Goal: Information Seeking & Learning: Learn about a topic

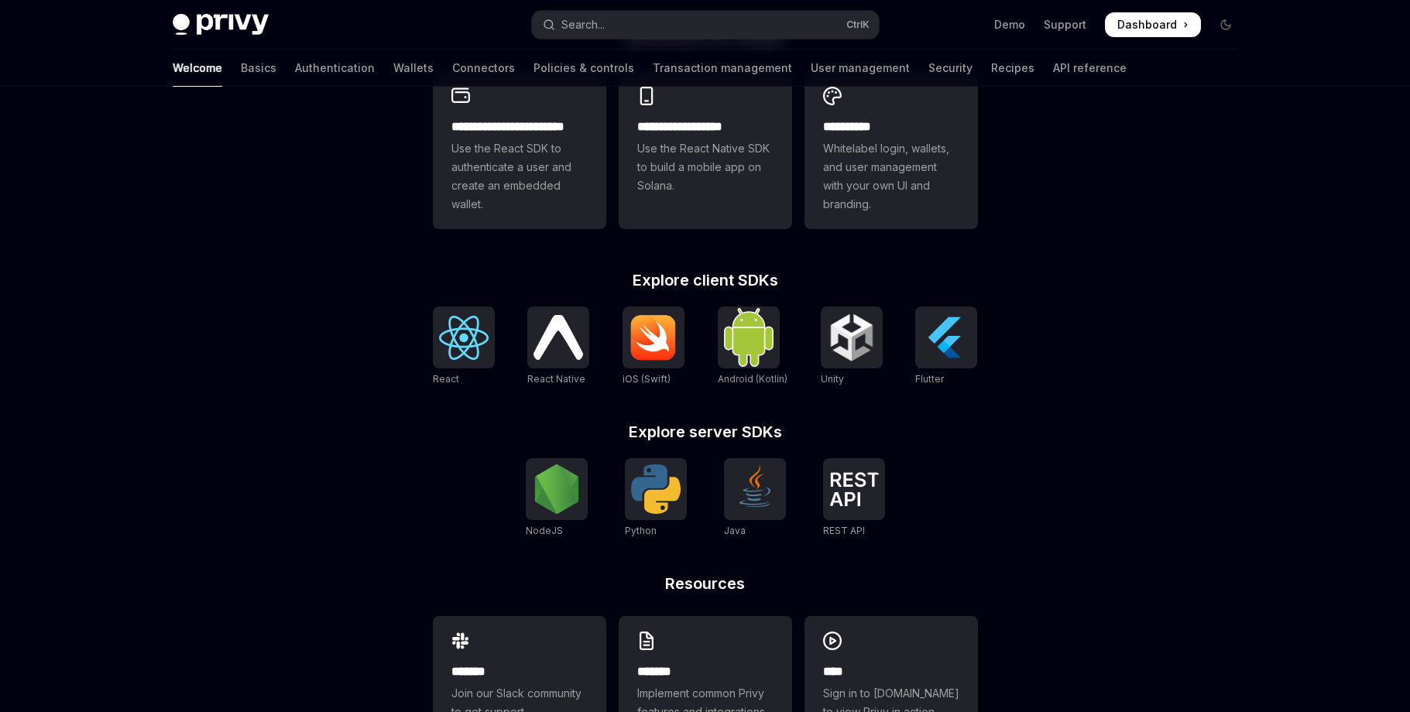
scroll to position [519, 0]
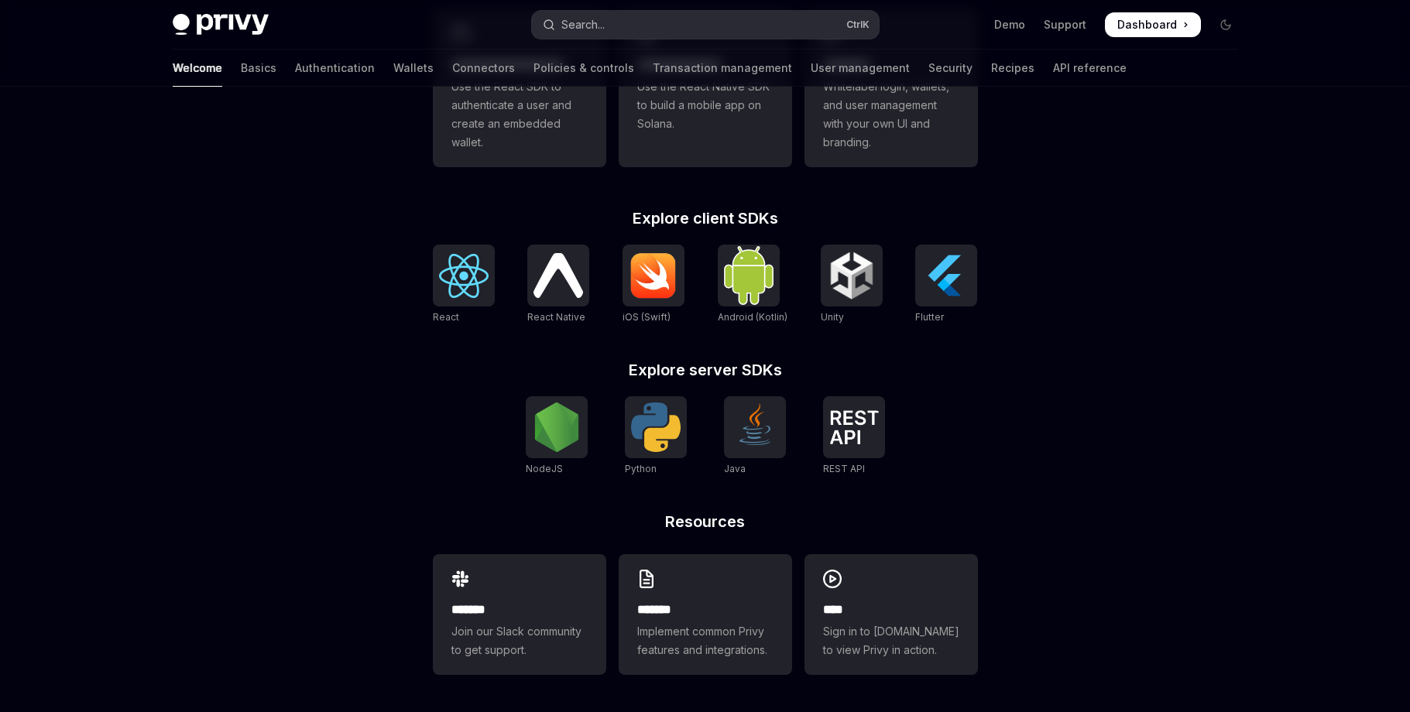
click at [693, 21] on button "Search... Ctrl K" at bounding box center [705, 25] width 347 height 28
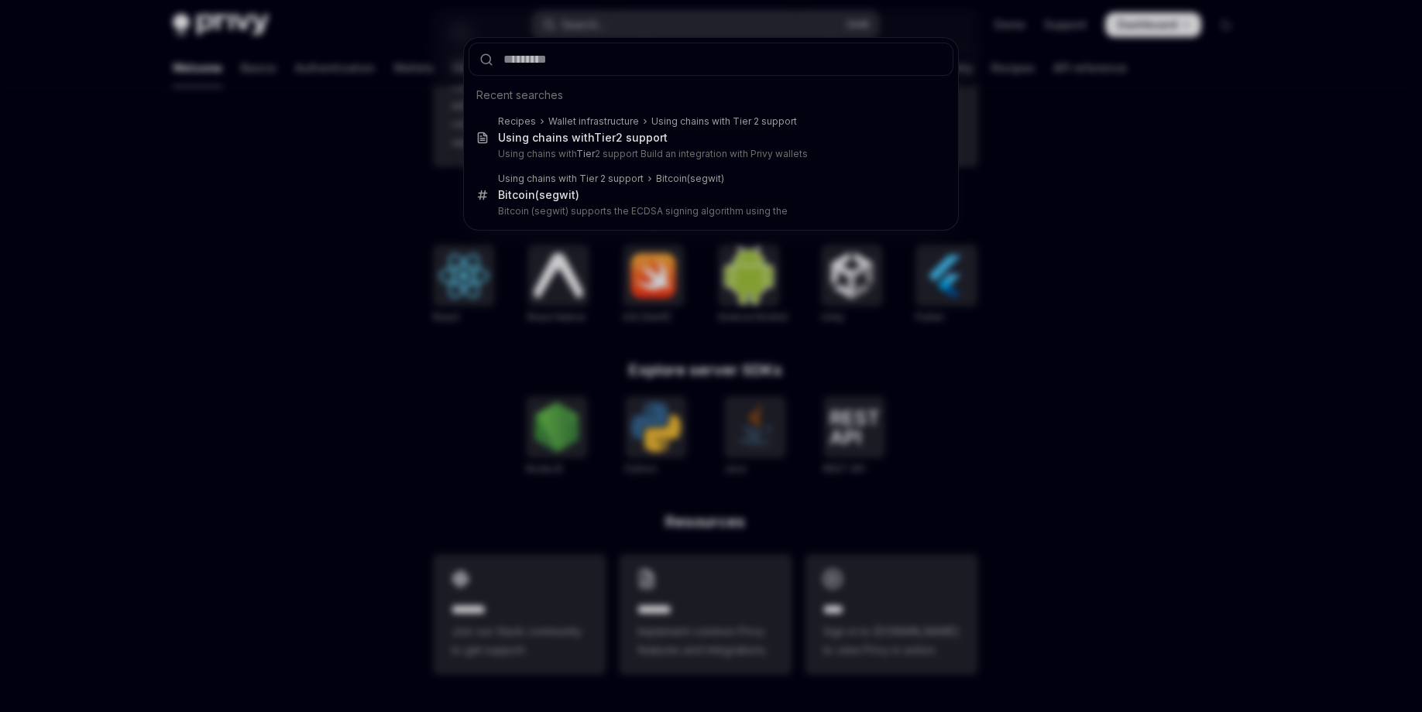
type input "*"
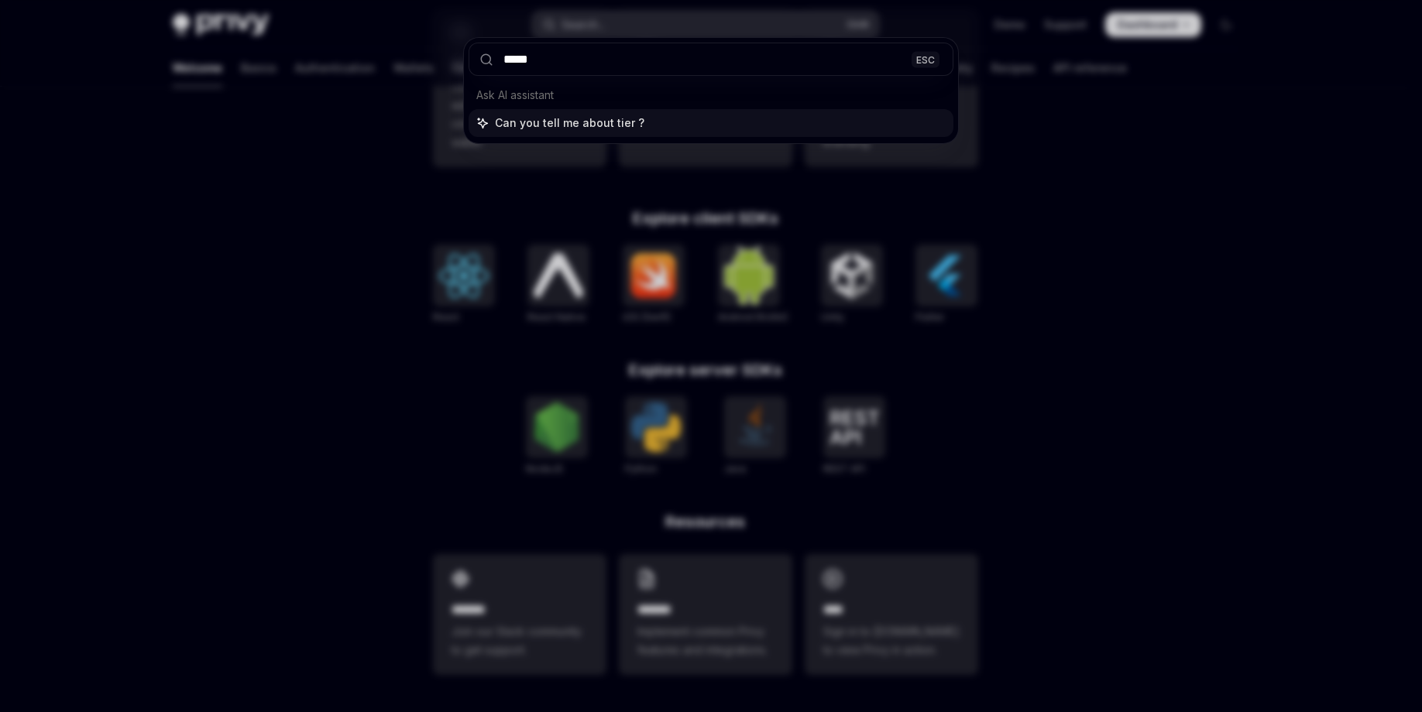
type input "******"
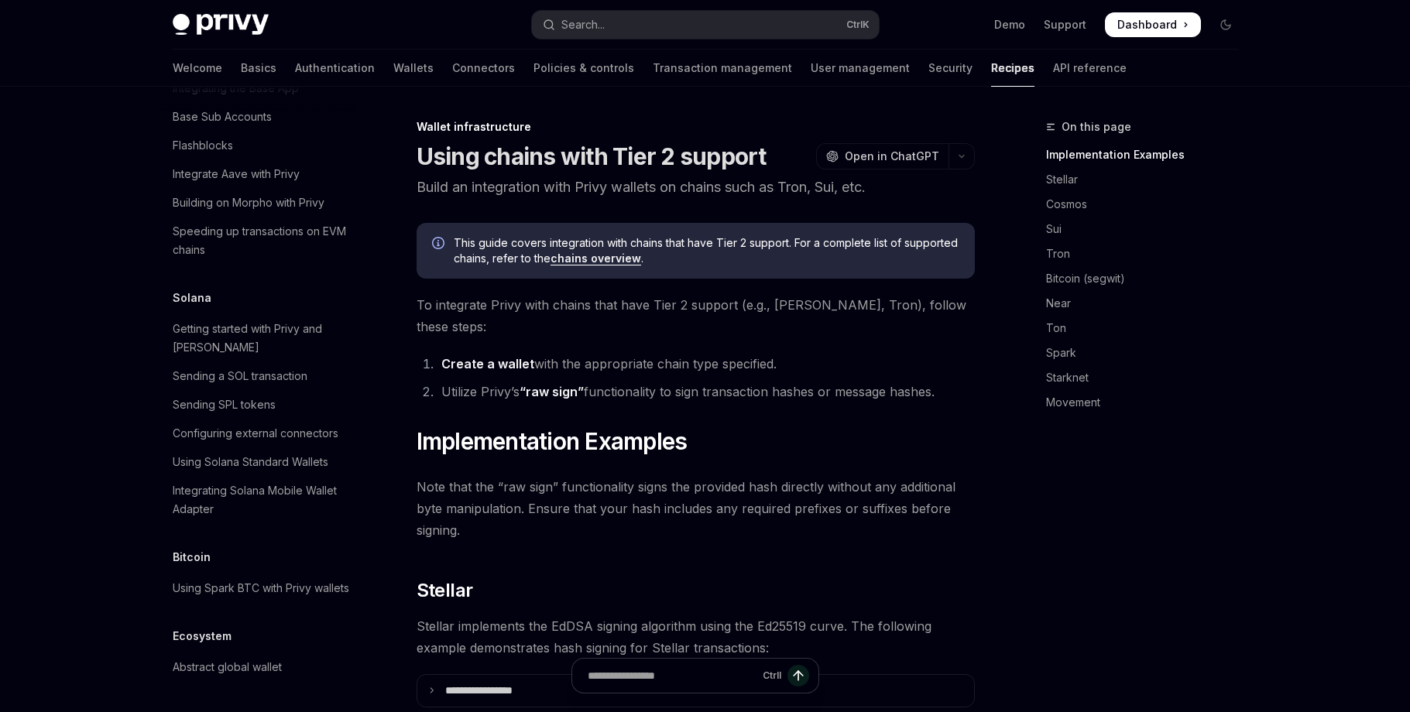
click at [520, 356] on link "Create a wallet" at bounding box center [487, 364] width 93 height 16
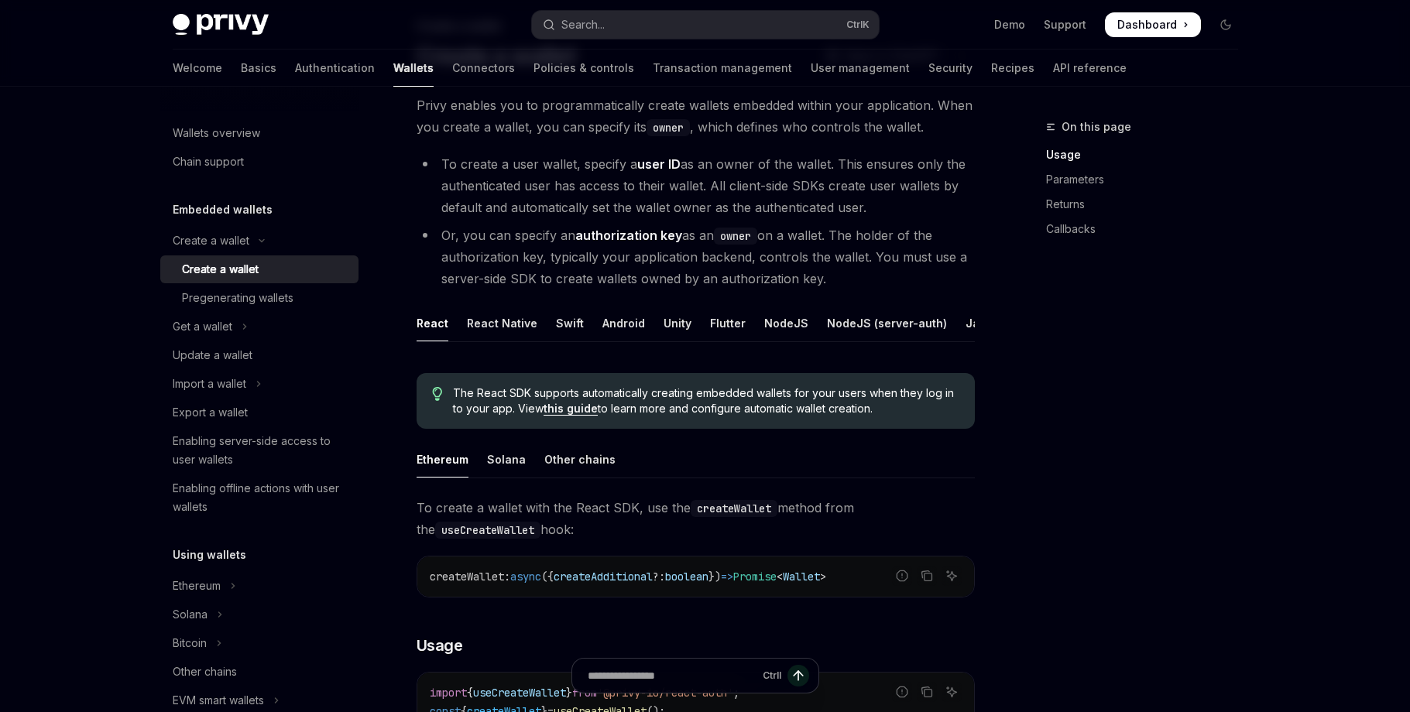
scroll to position [101, 0]
click at [221, 325] on div "Get a wallet" at bounding box center [203, 327] width 60 height 19
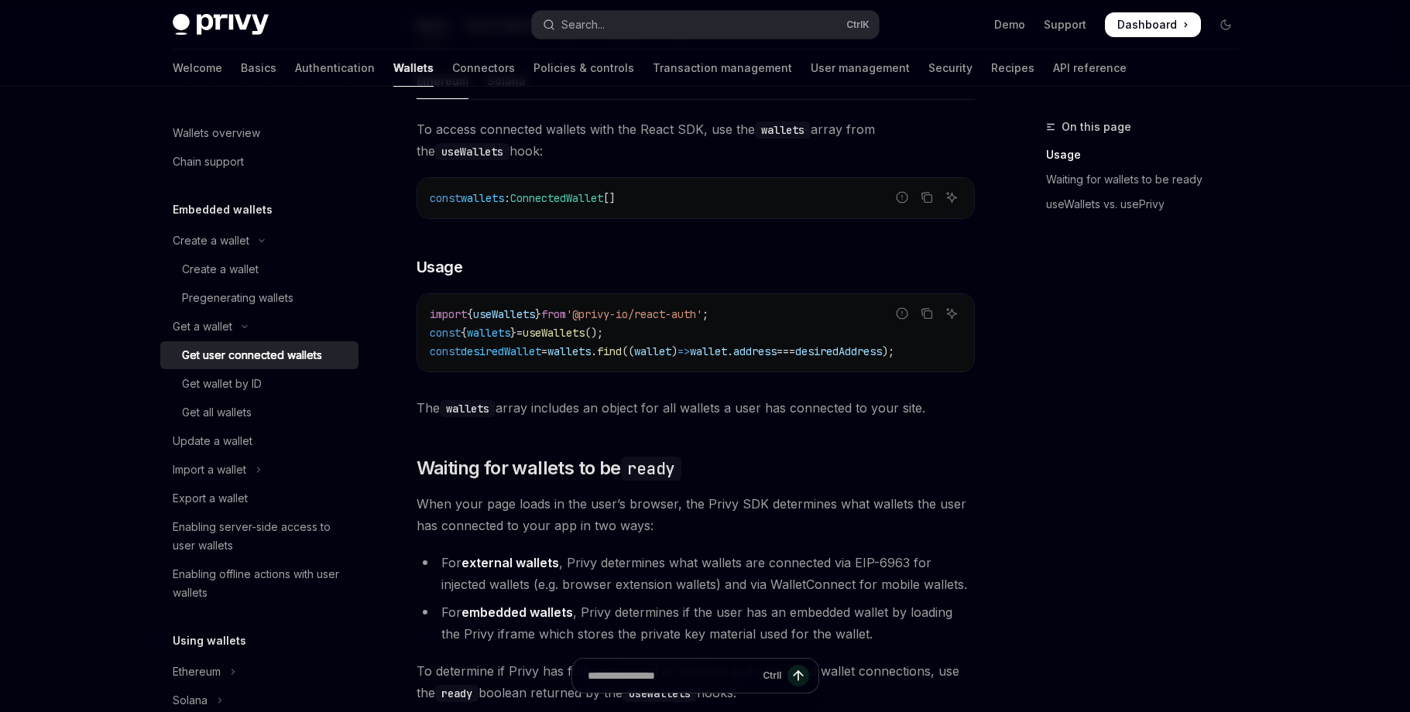
scroll to position [544, 0]
click at [229, 267] on div "Create a wallet" at bounding box center [220, 269] width 77 height 19
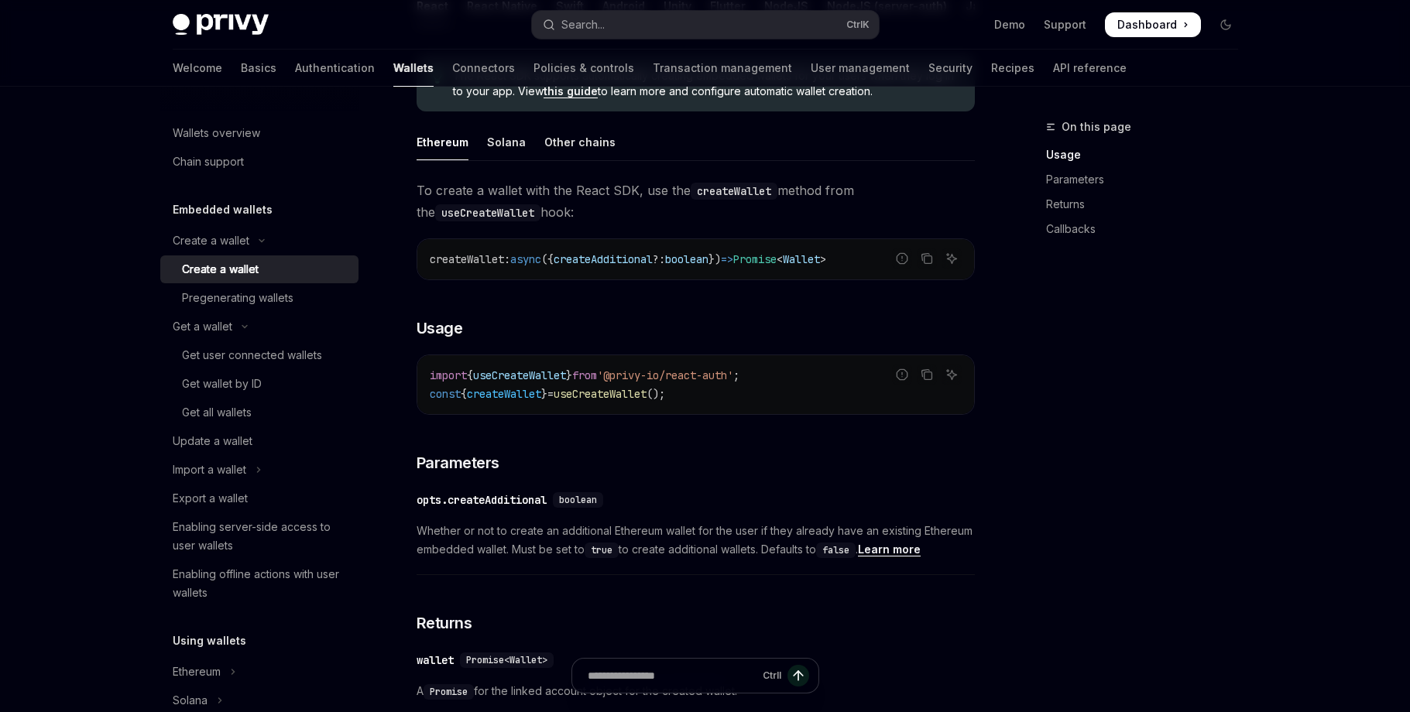
scroll to position [419, 0]
click at [577, 147] on div "Other chains" at bounding box center [579, 141] width 71 height 36
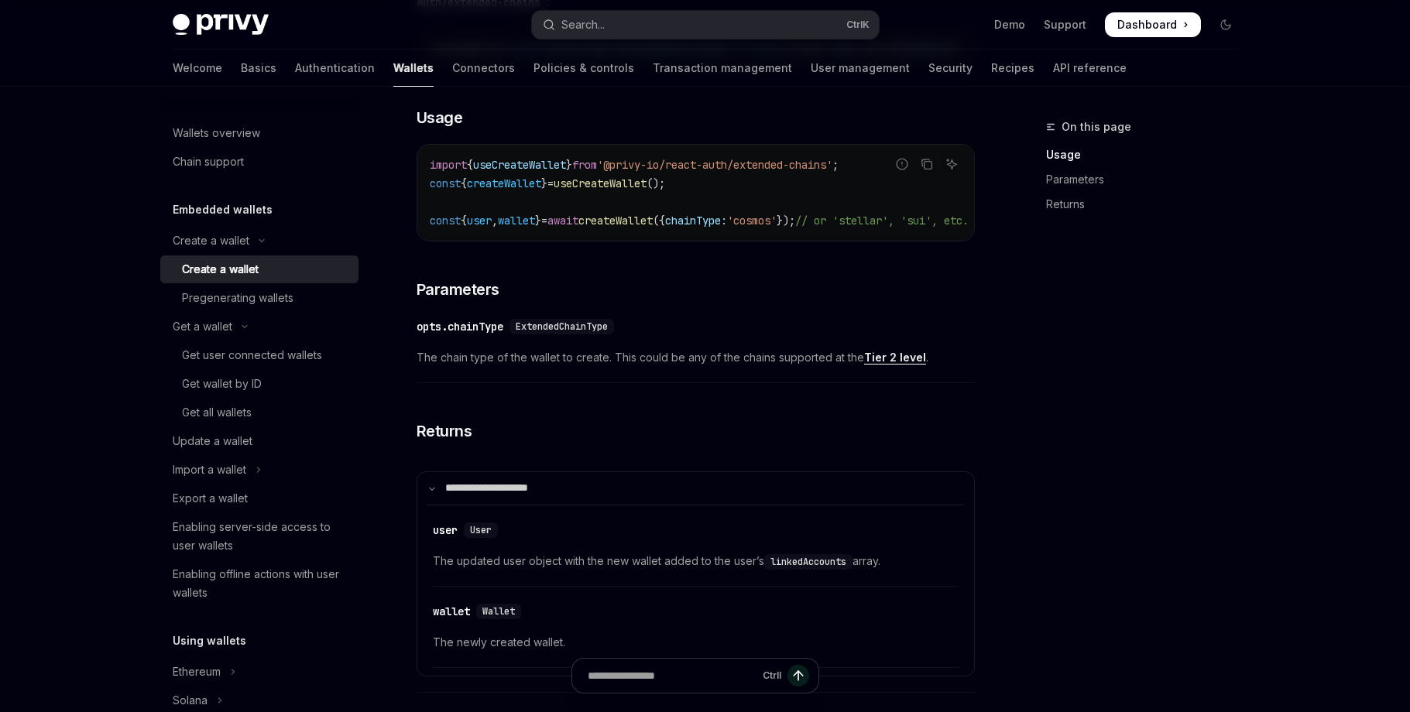
scroll to position [649, 0]
click at [279, 307] on link "Pregenerating wallets" at bounding box center [259, 298] width 198 height 28
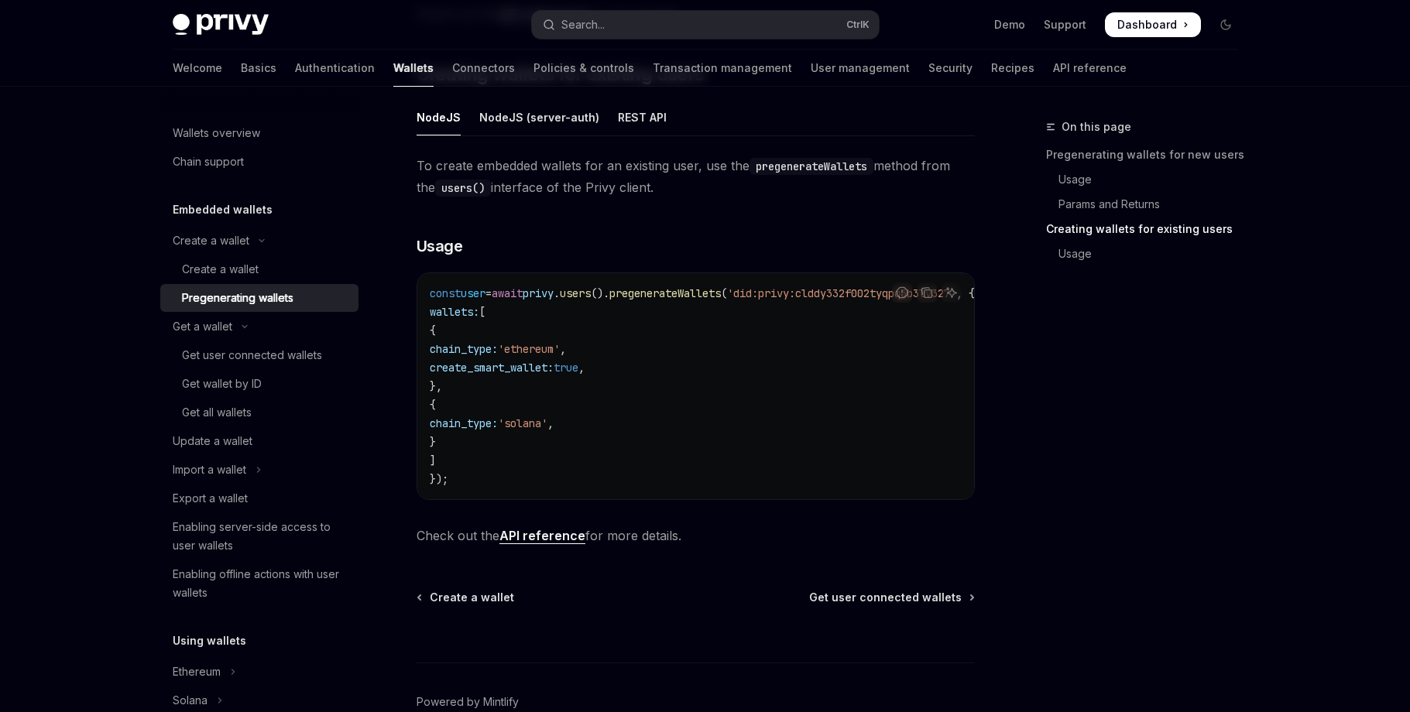
scroll to position [921, 0]
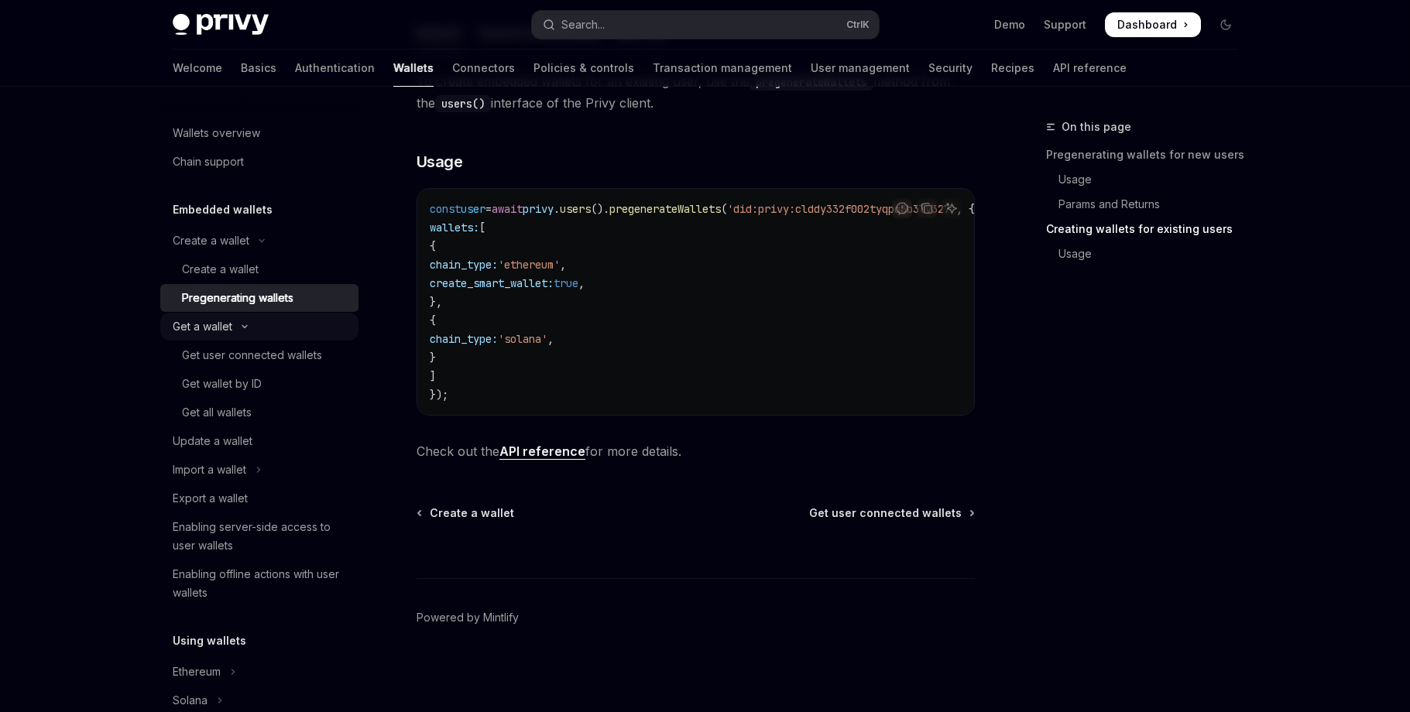
click at [231, 331] on div "Get a wallet" at bounding box center [203, 327] width 60 height 19
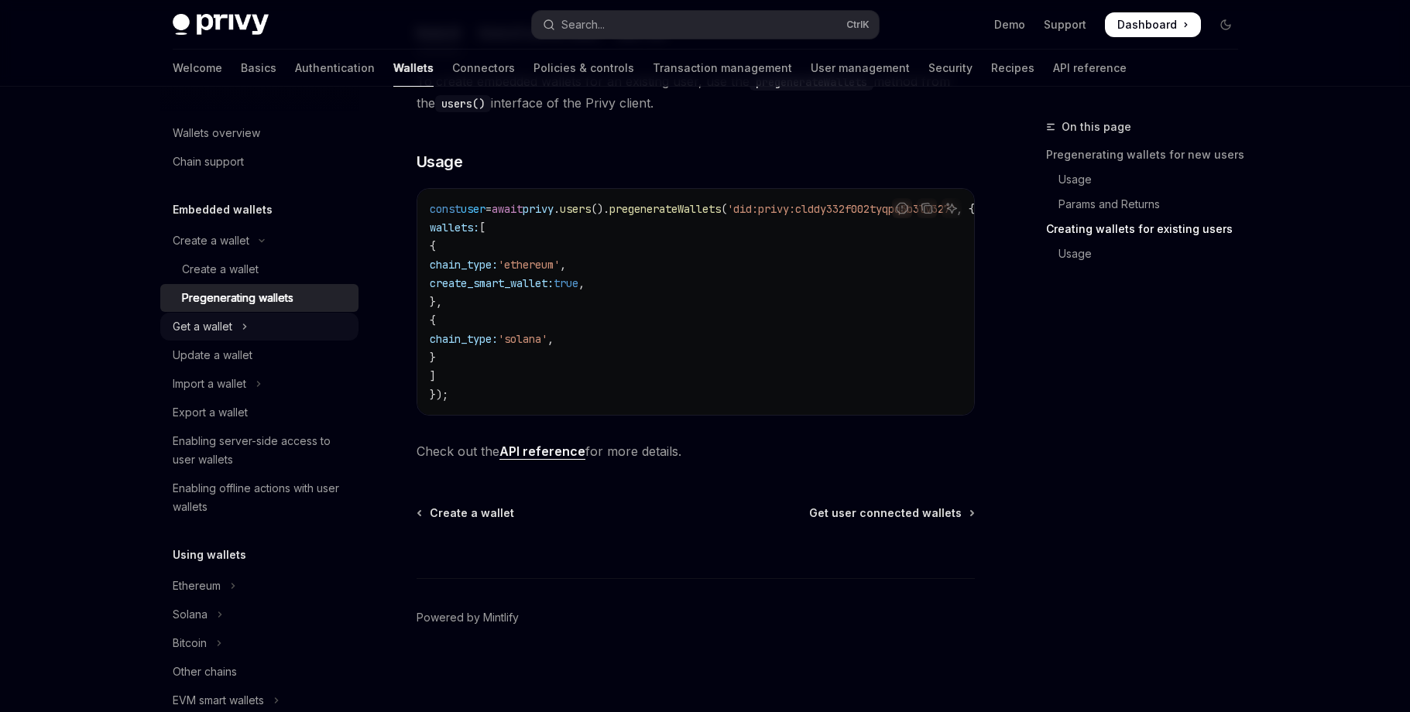
click at [231, 331] on div "Get a wallet" at bounding box center [203, 327] width 60 height 19
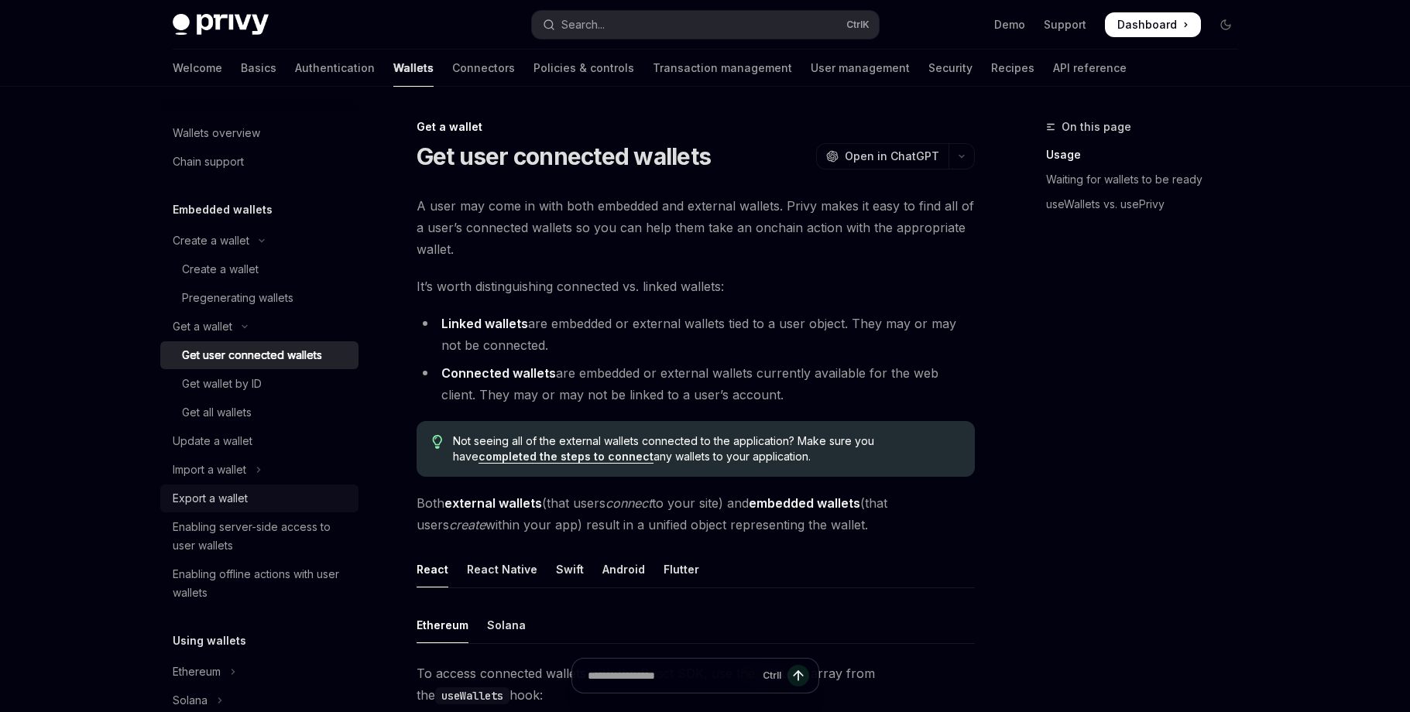
click at [234, 497] on div "Export a wallet" at bounding box center [210, 498] width 75 height 19
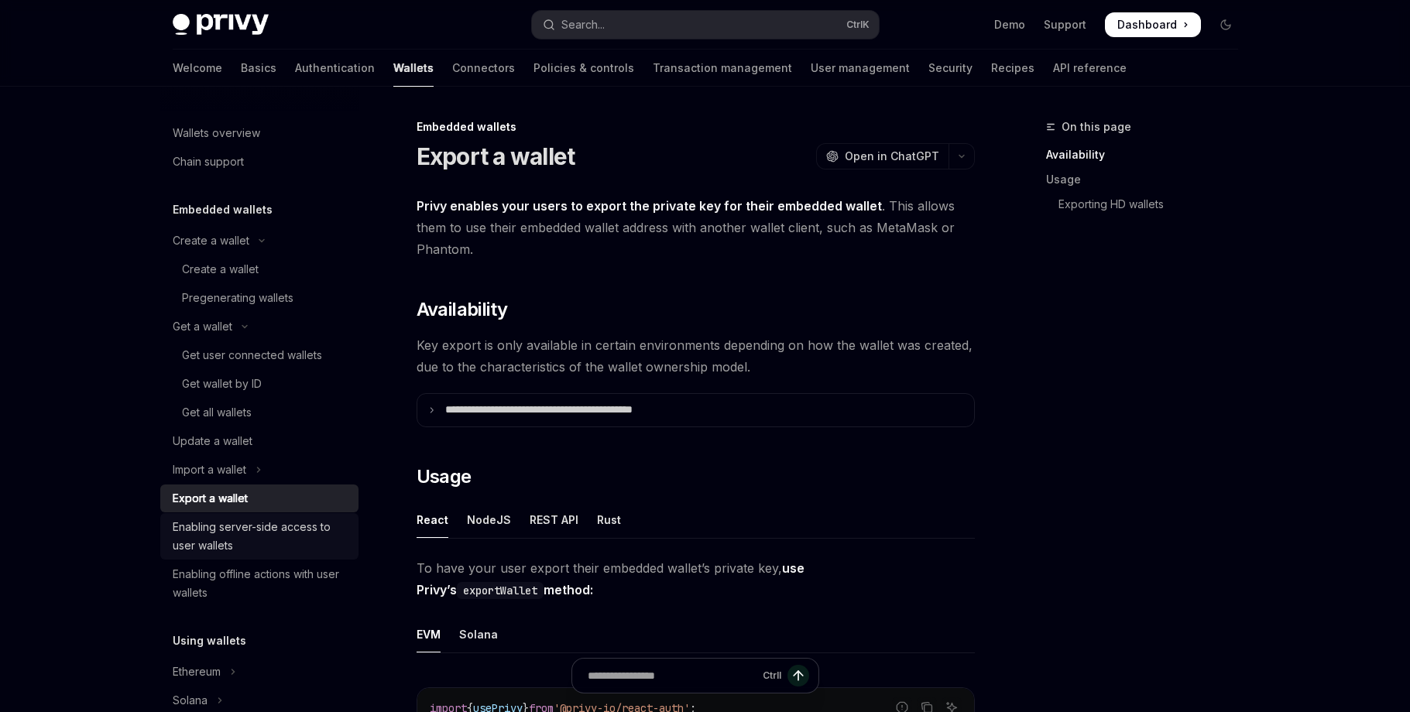
click at [276, 541] on div "Enabling server-side access to user wallets" at bounding box center [261, 536] width 177 height 37
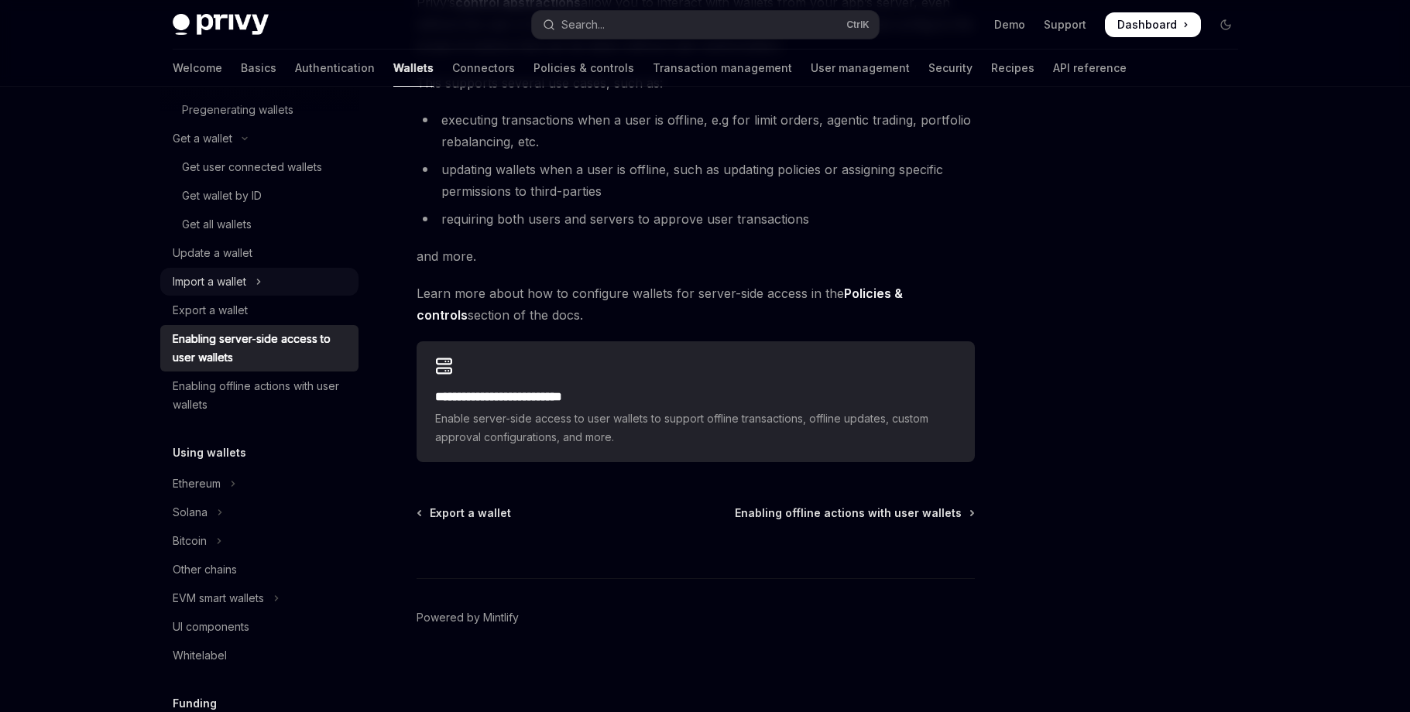
scroll to position [195, 0]
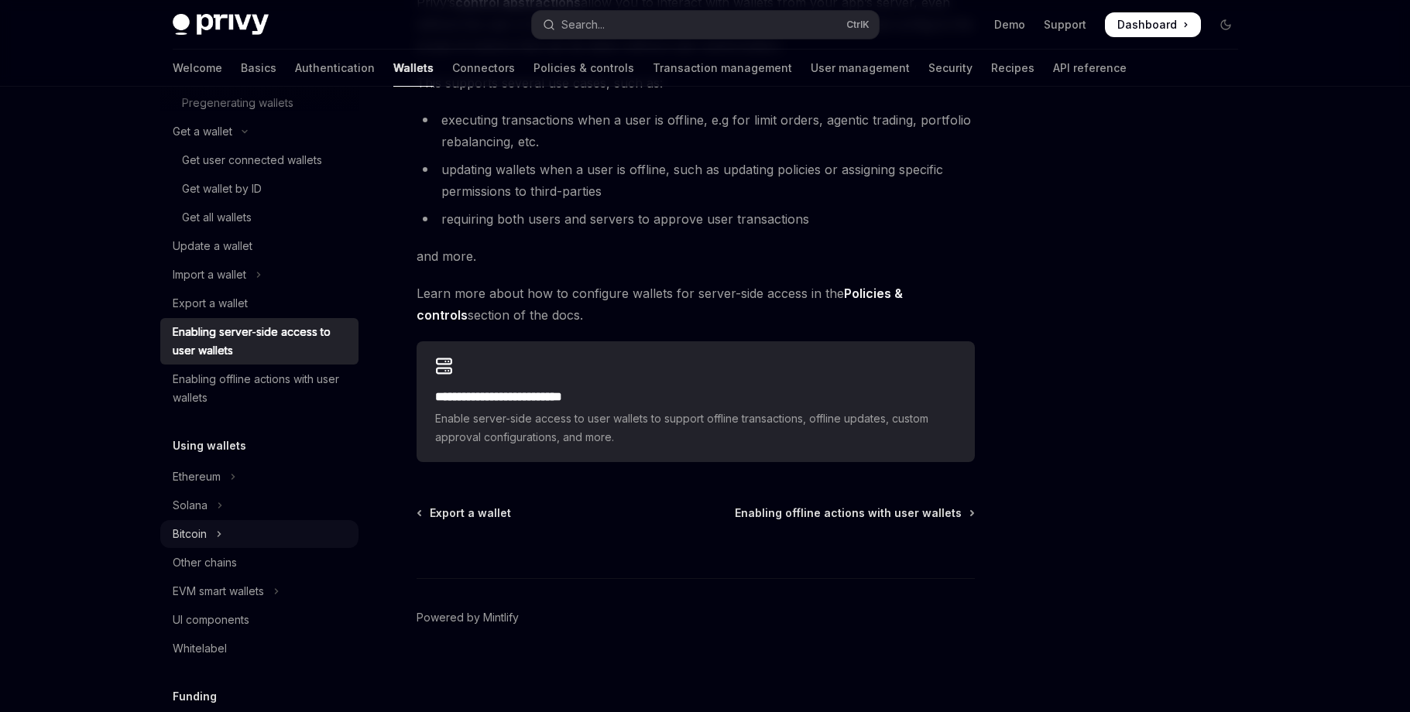
click at [230, 523] on button "Bitcoin" at bounding box center [259, 534] width 198 height 28
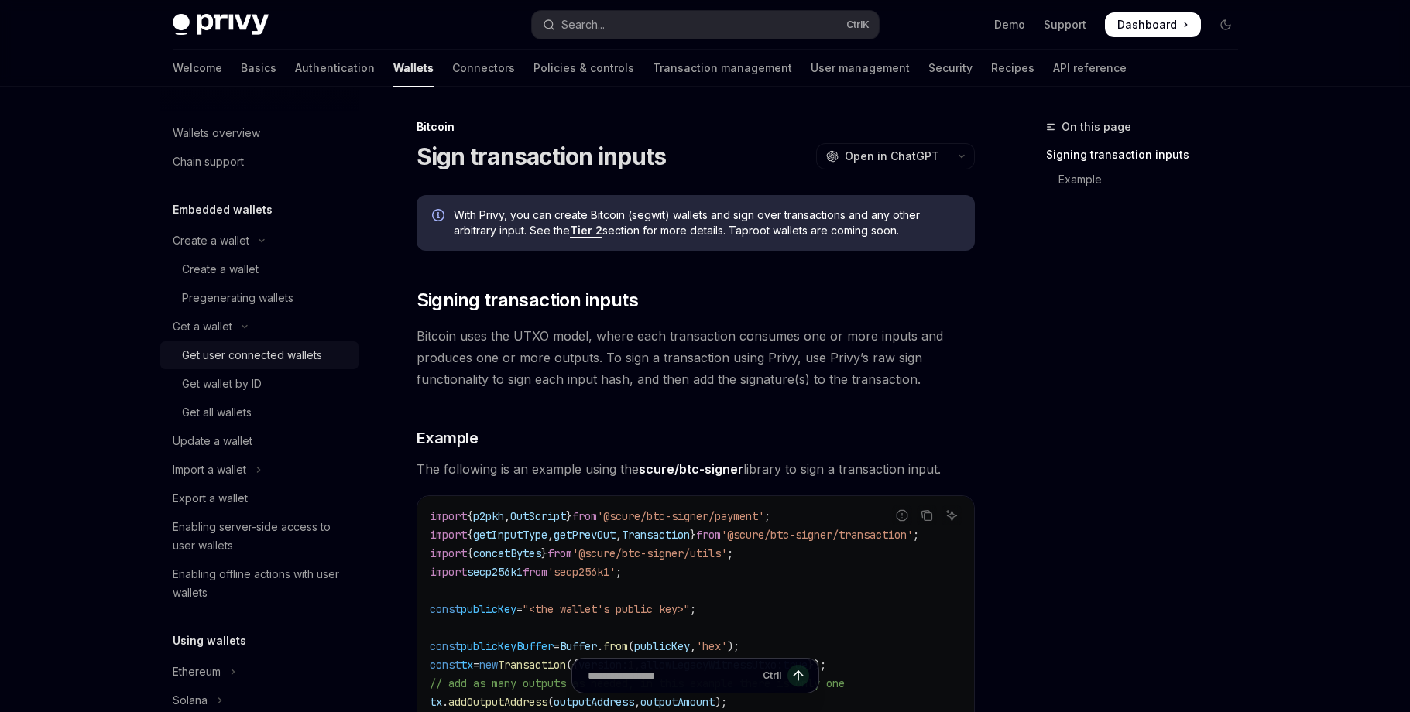
click at [232, 362] on div "Get user connected wallets" at bounding box center [252, 355] width 140 height 19
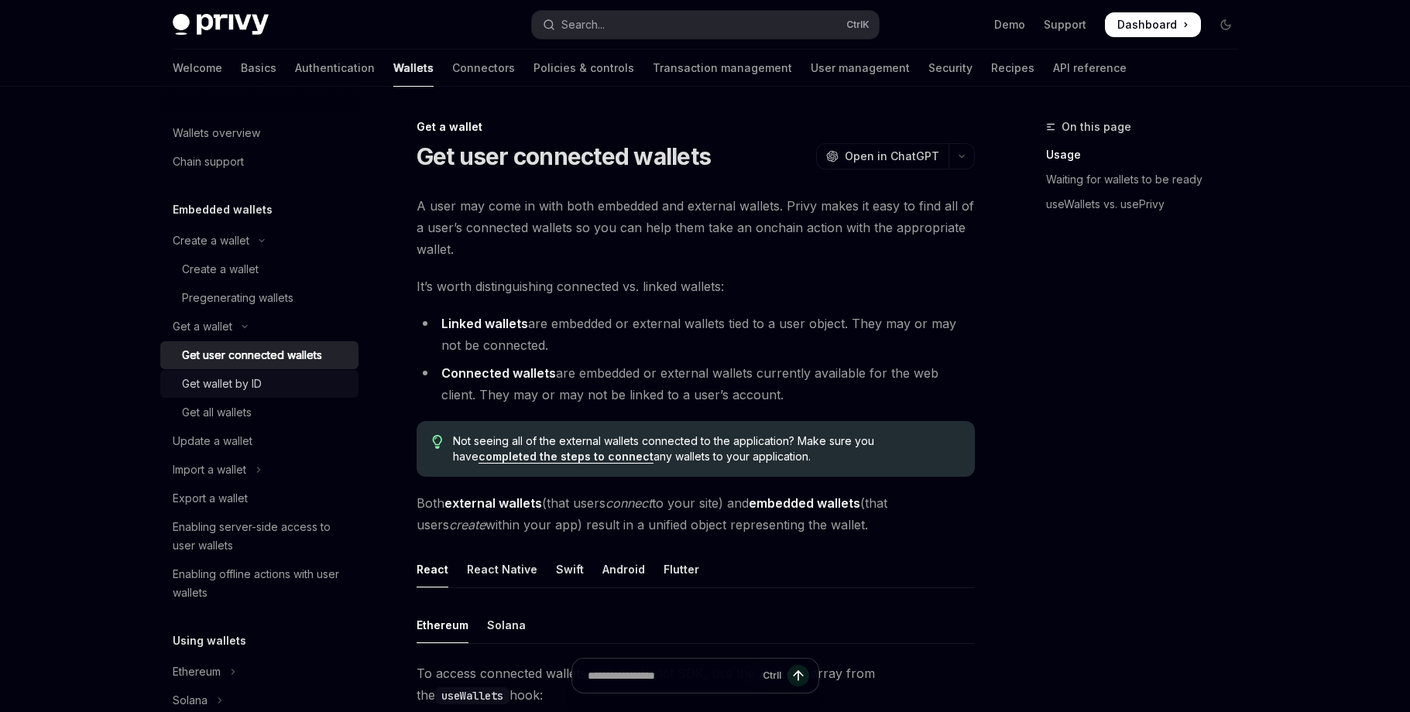
click at [234, 395] on link "Get wallet by ID" at bounding box center [259, 384] width 198 height 28
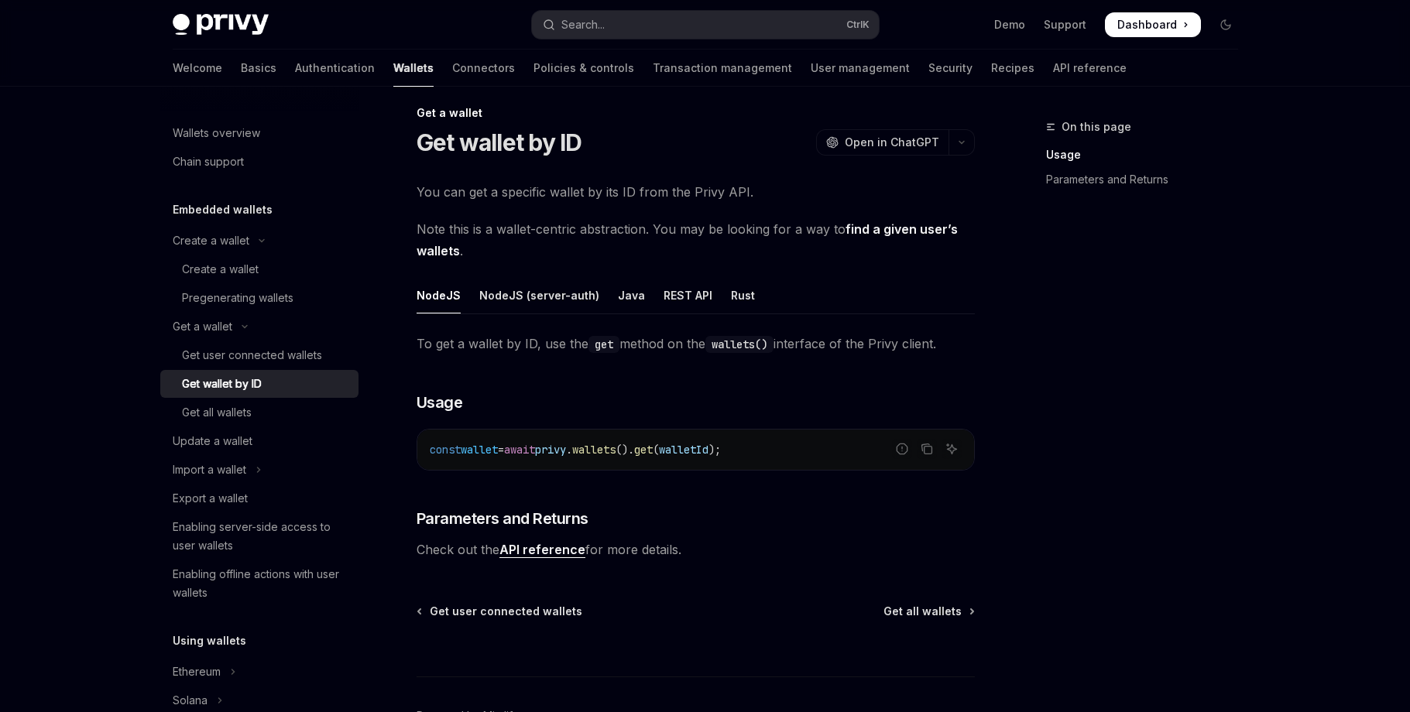
scroll to position [13, 0]
click at [675, 294] on div "REST API" at bounding box center [688, 296] width 49 height 36
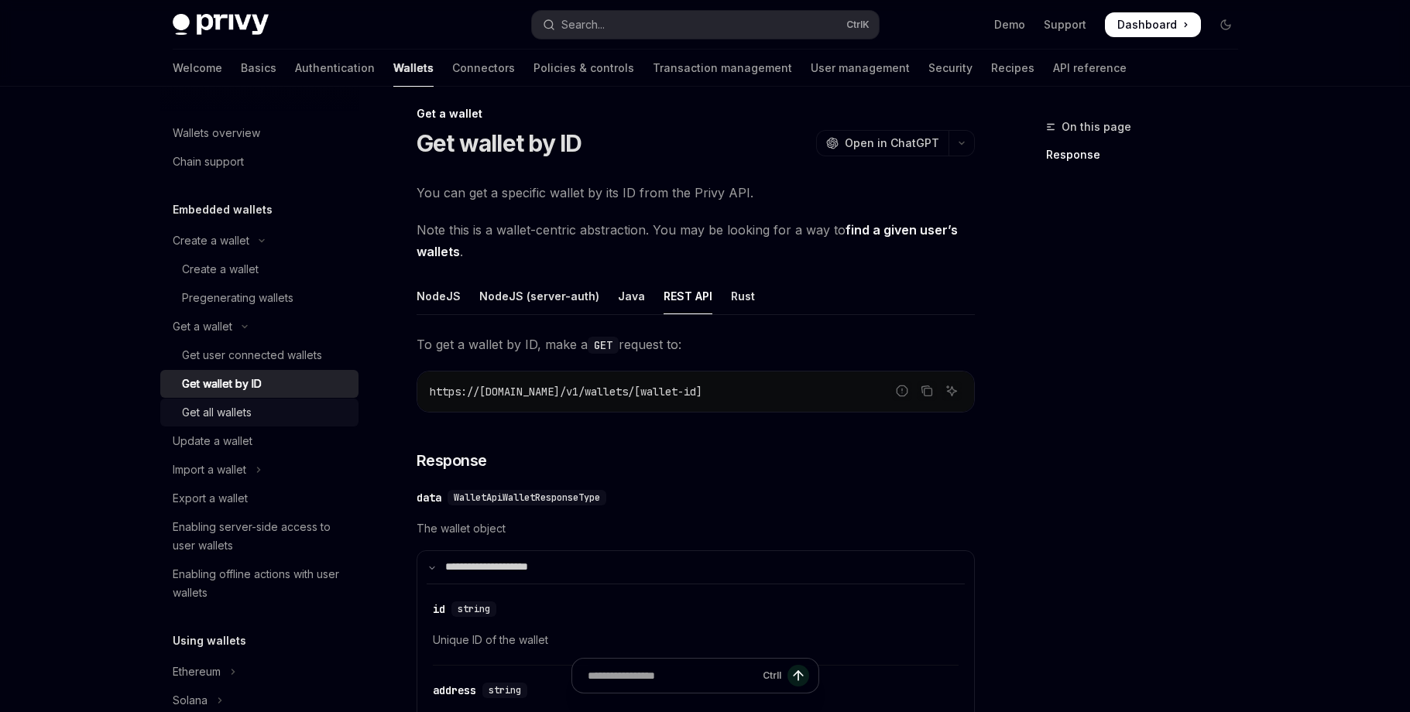
click at [206, 411] on div "Get all wallets" at bounding box center [217, 412] width 70 height 19
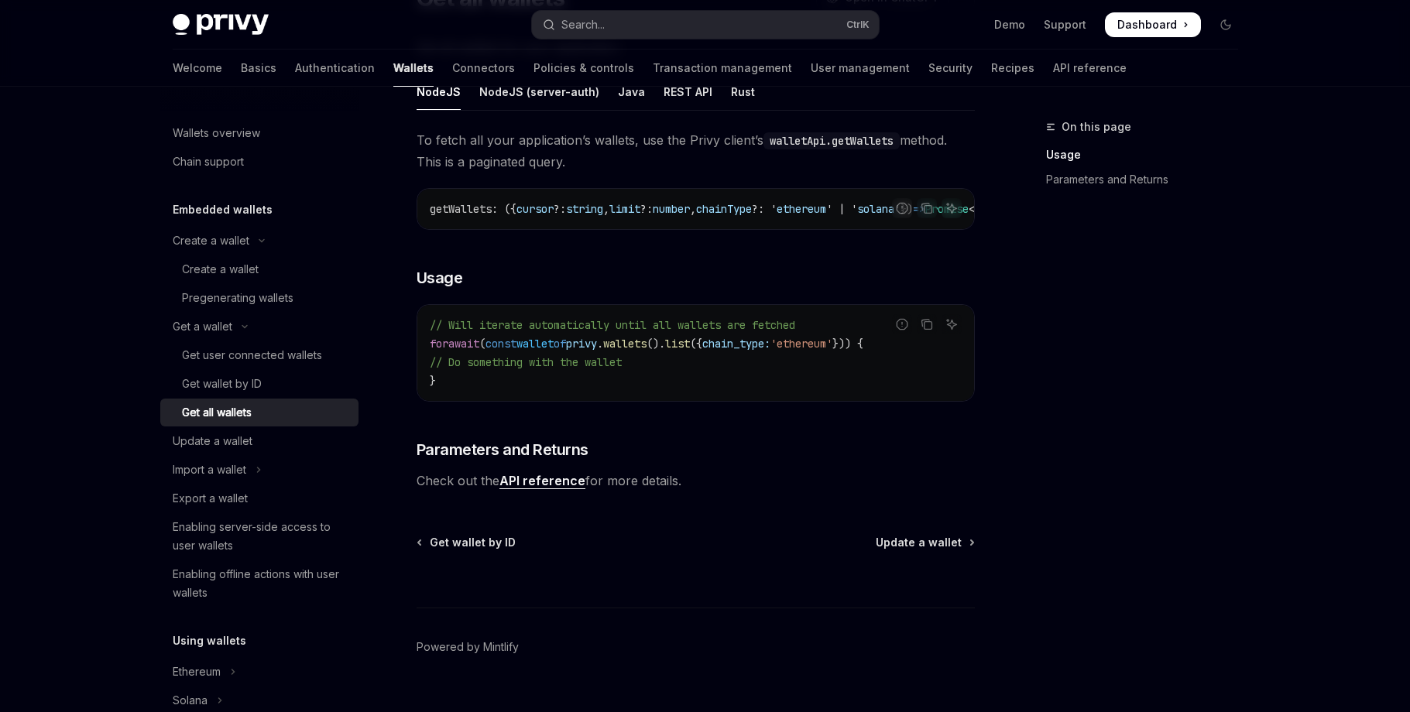
scroll to position [194, 0]
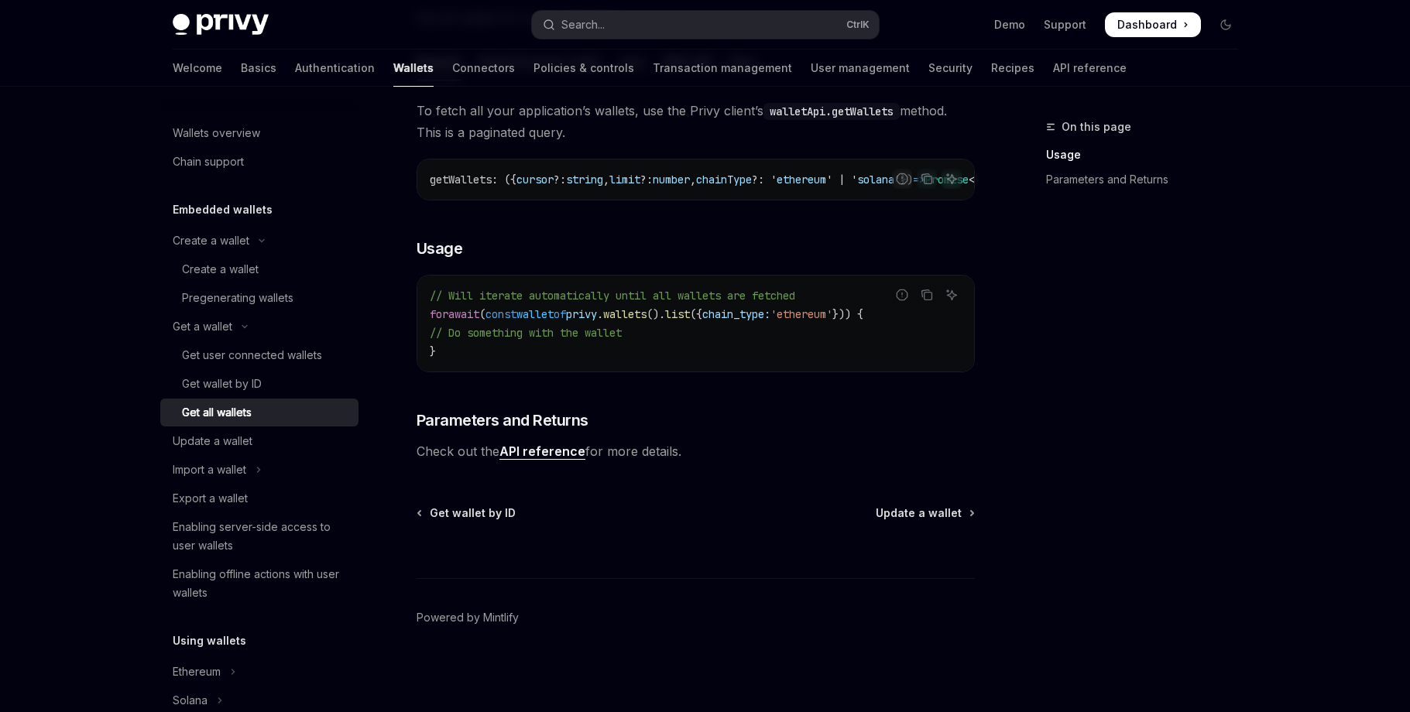
click at [554, 448] on link "API reference" at bounding box center [543, 452] width 86 height 16
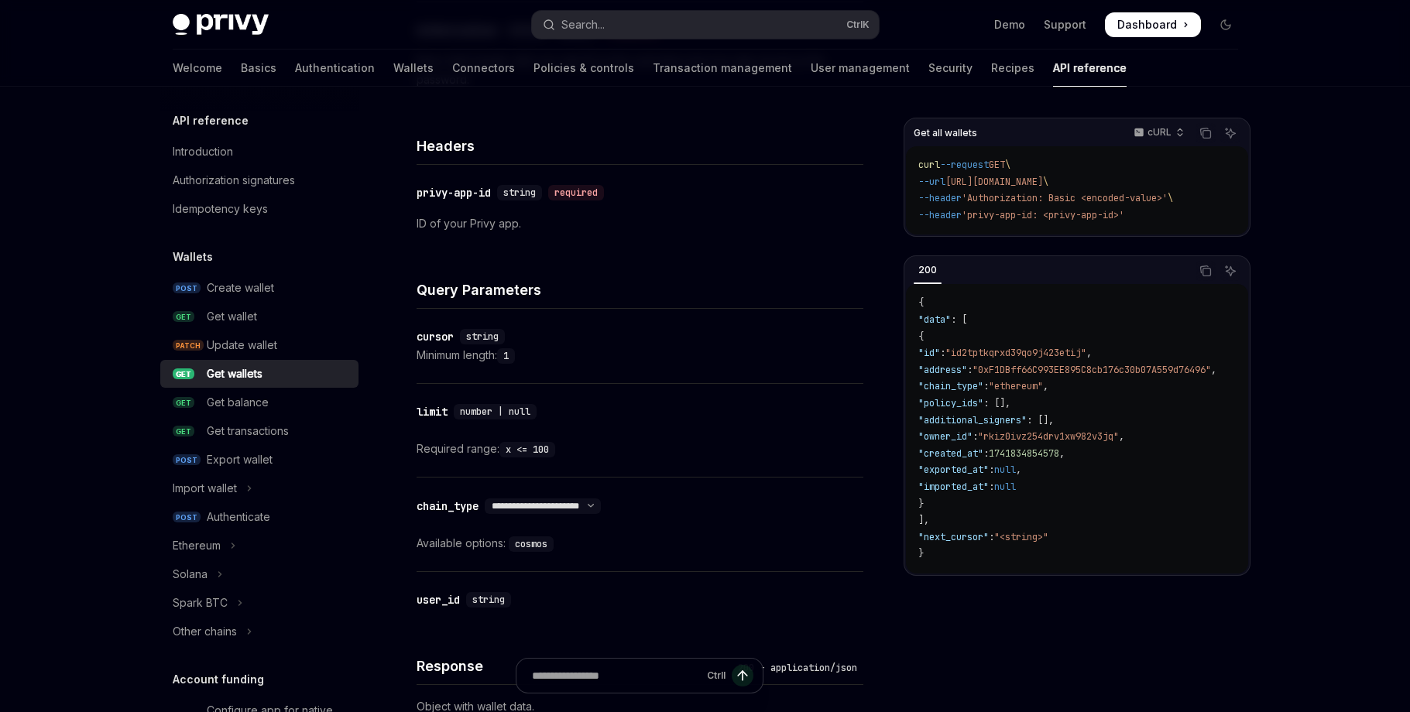
scroll to position [336, 0]
click at [266, 319] on div "Get wallet" at bounding box center [278, 316] width 142 height 19
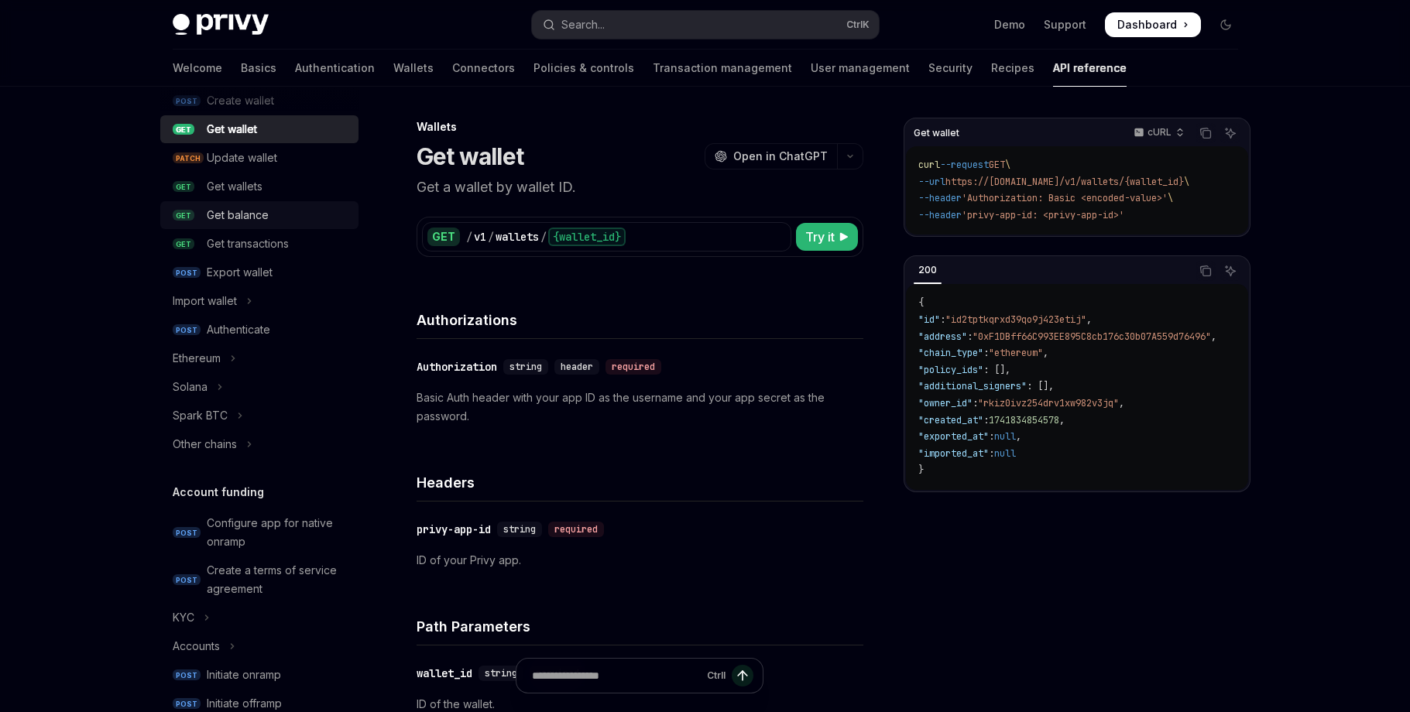
scroll to position [188, 0]
click at [192, 445] on div "Other chains" at bounding box center [205, 443] width 64 height 19
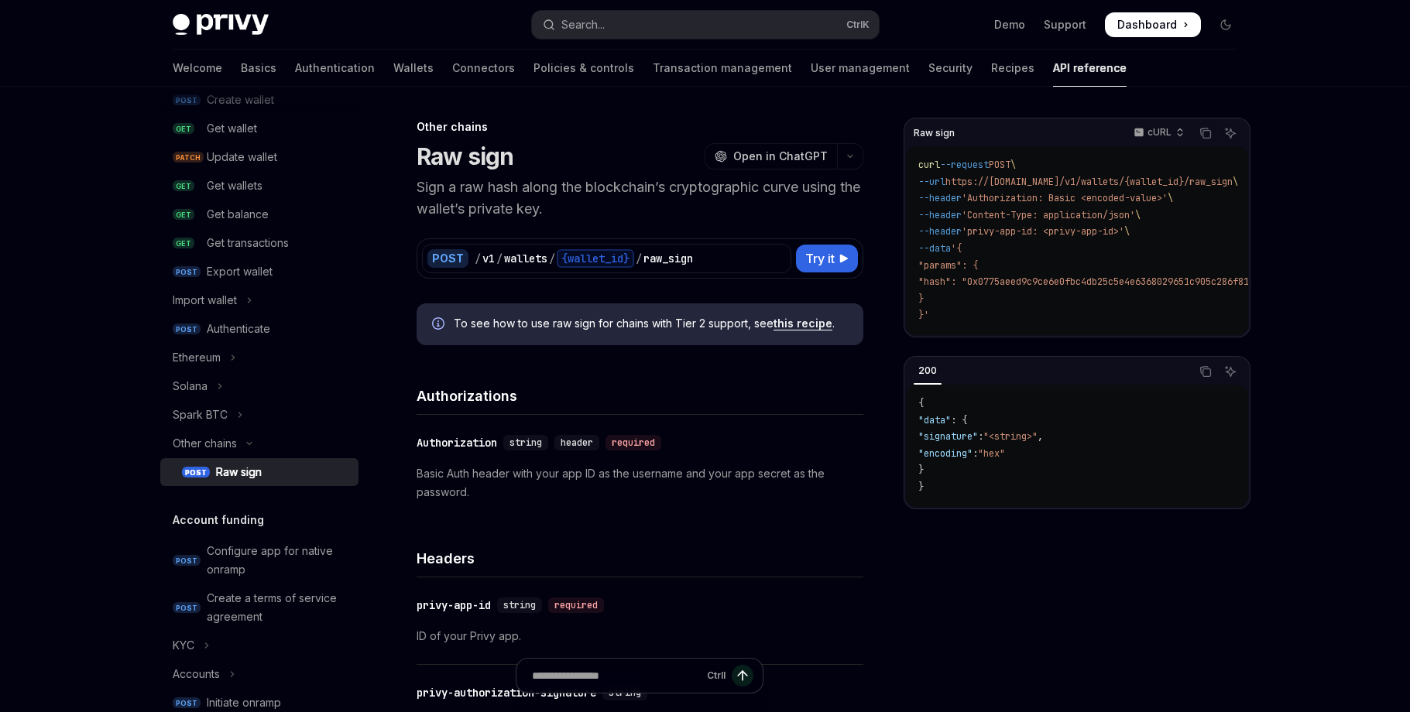
click at [254, 469] on div "Raw sign" at bounding box center [239, 472] width 46 height 19
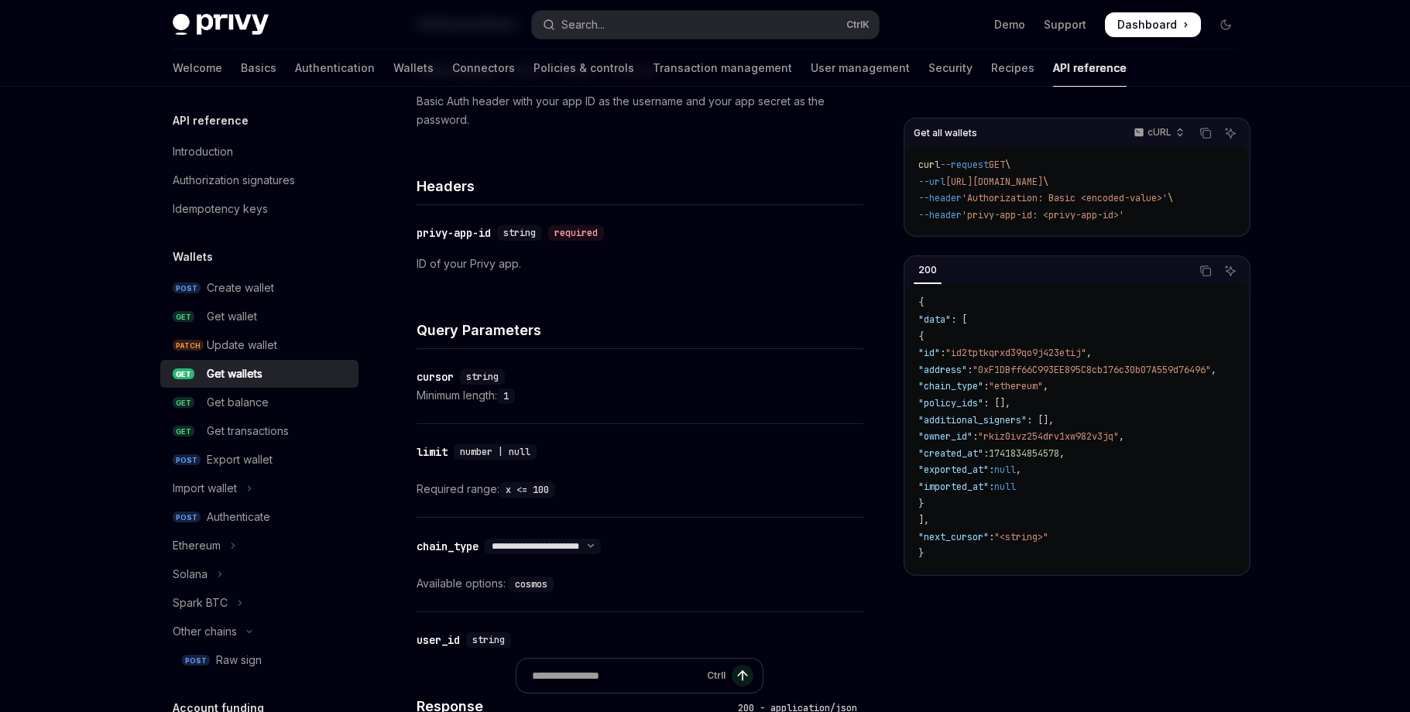
scroll to position [336, 0]
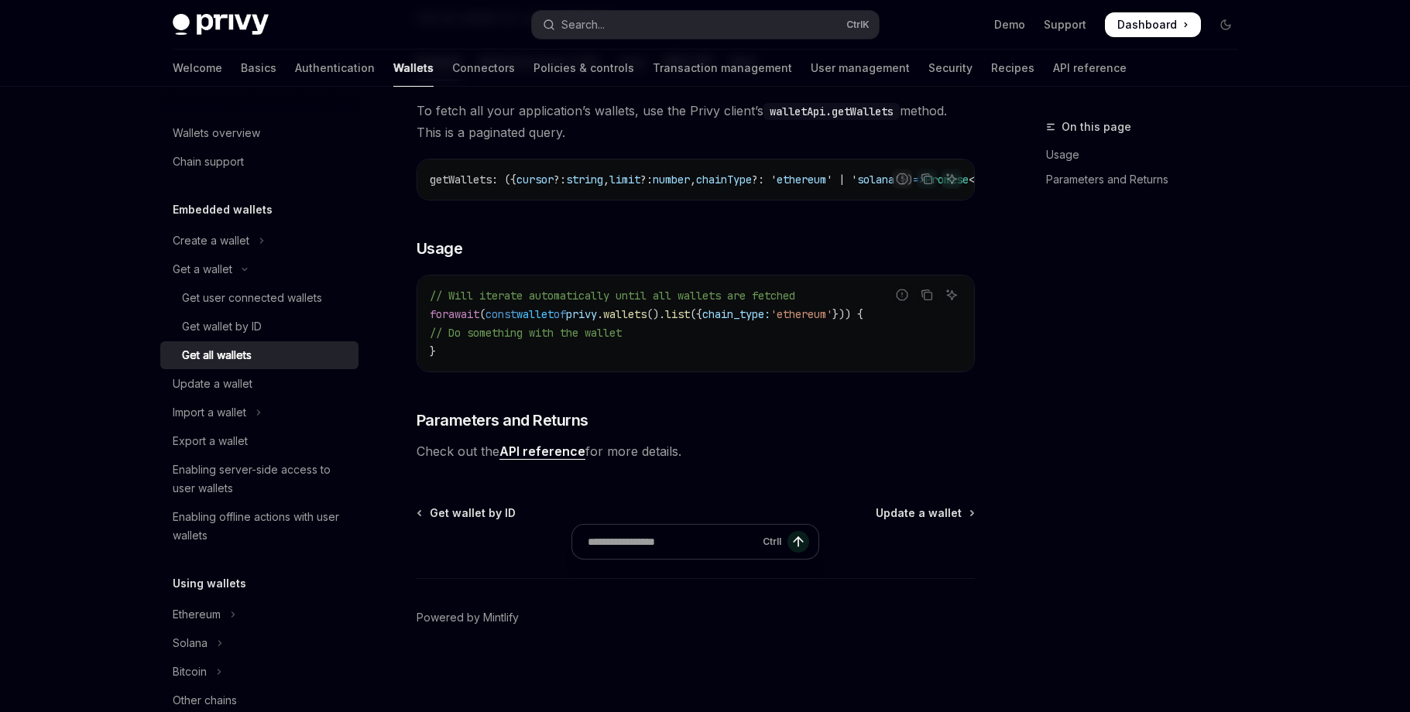
scroll to position [194, 0]
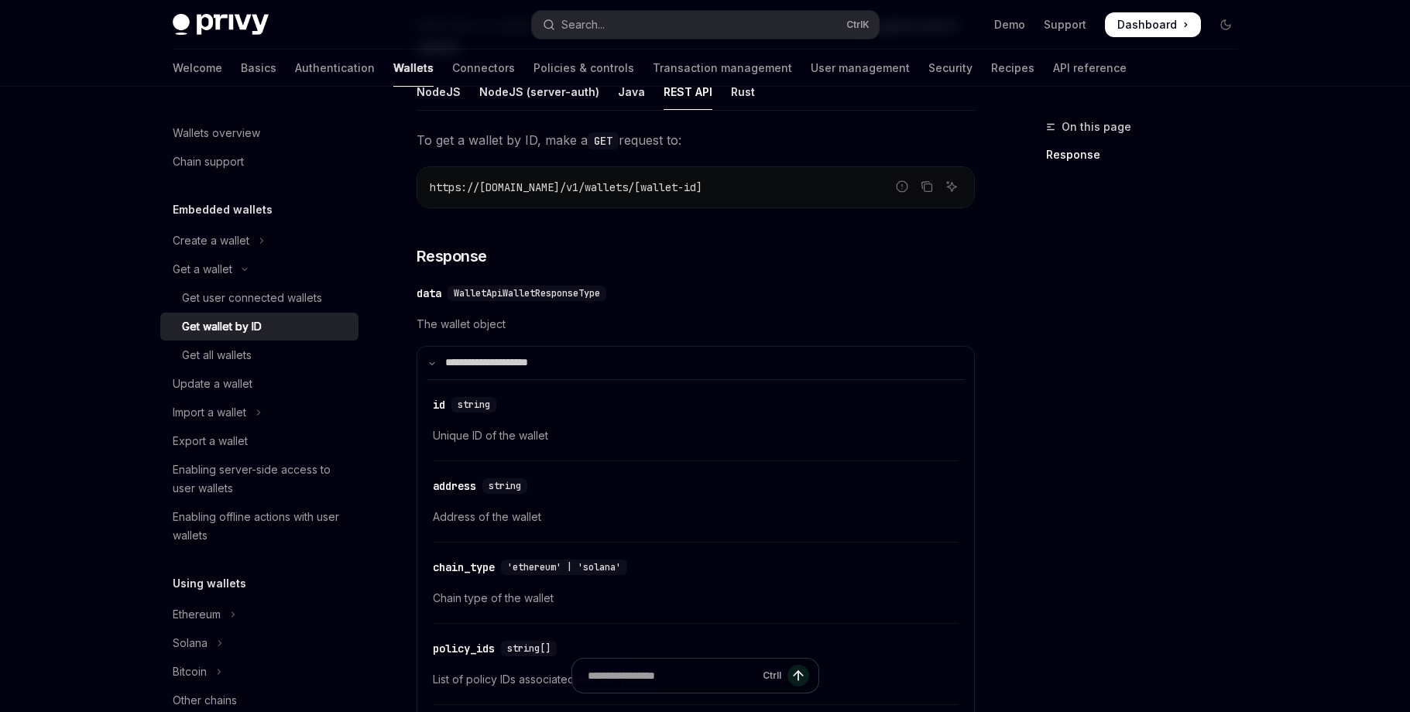
scroll to position [189, 0]
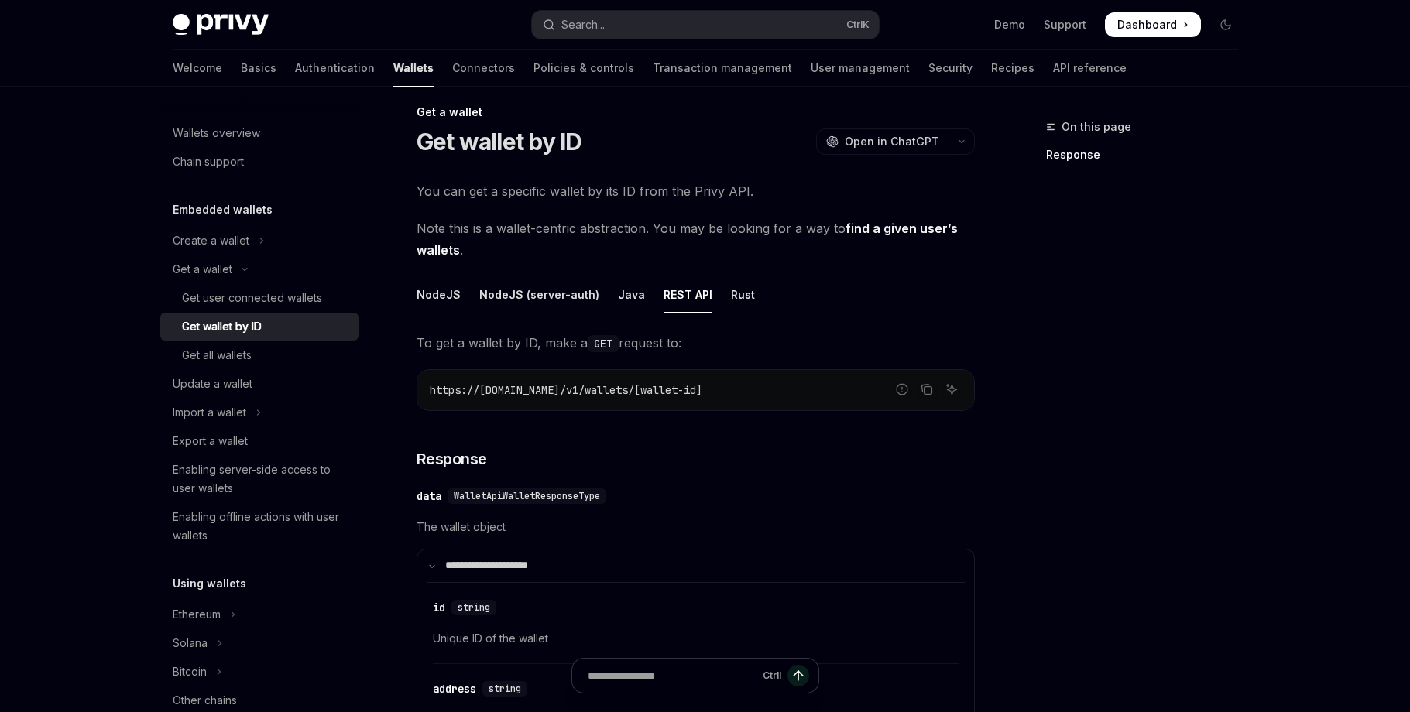
scroll to position [13, 0]
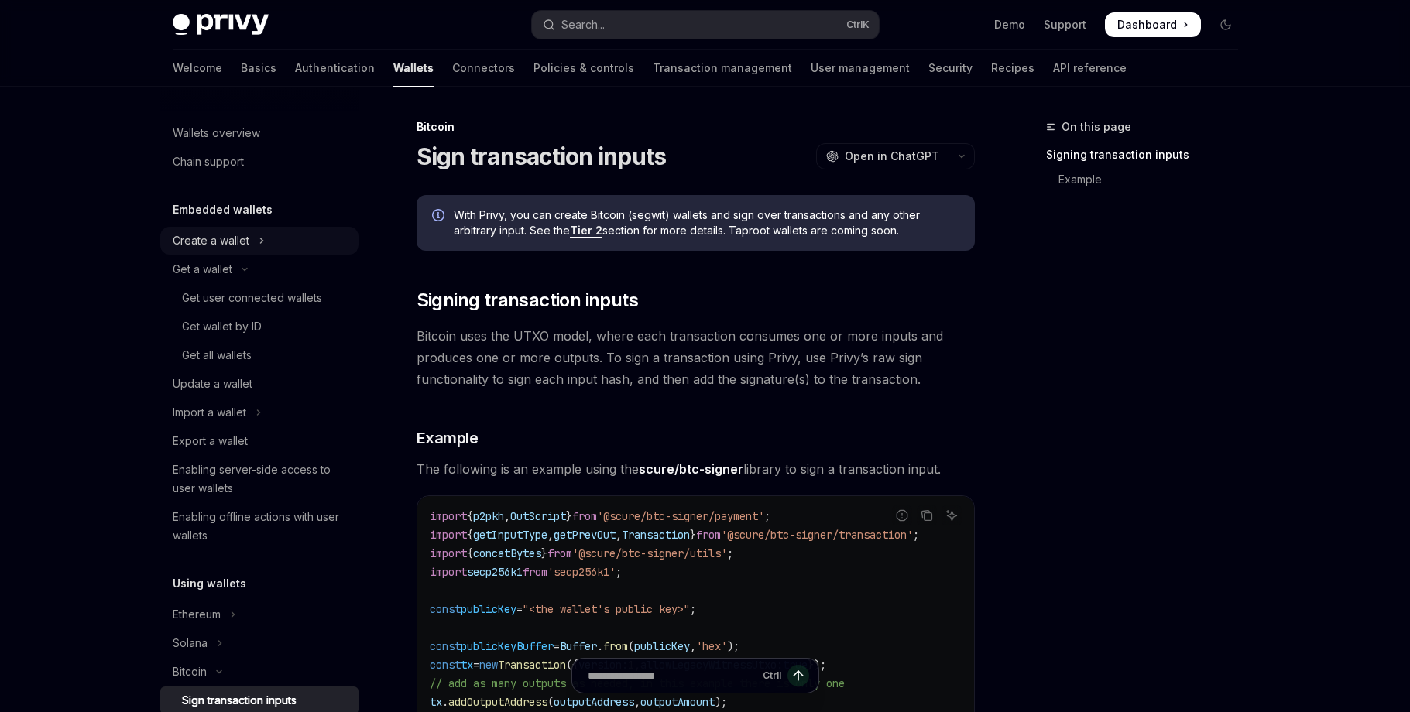
click at [259, 241] on icon "Toggle Create a wallet section" at bounding box center [262, 241] width 6 height 19
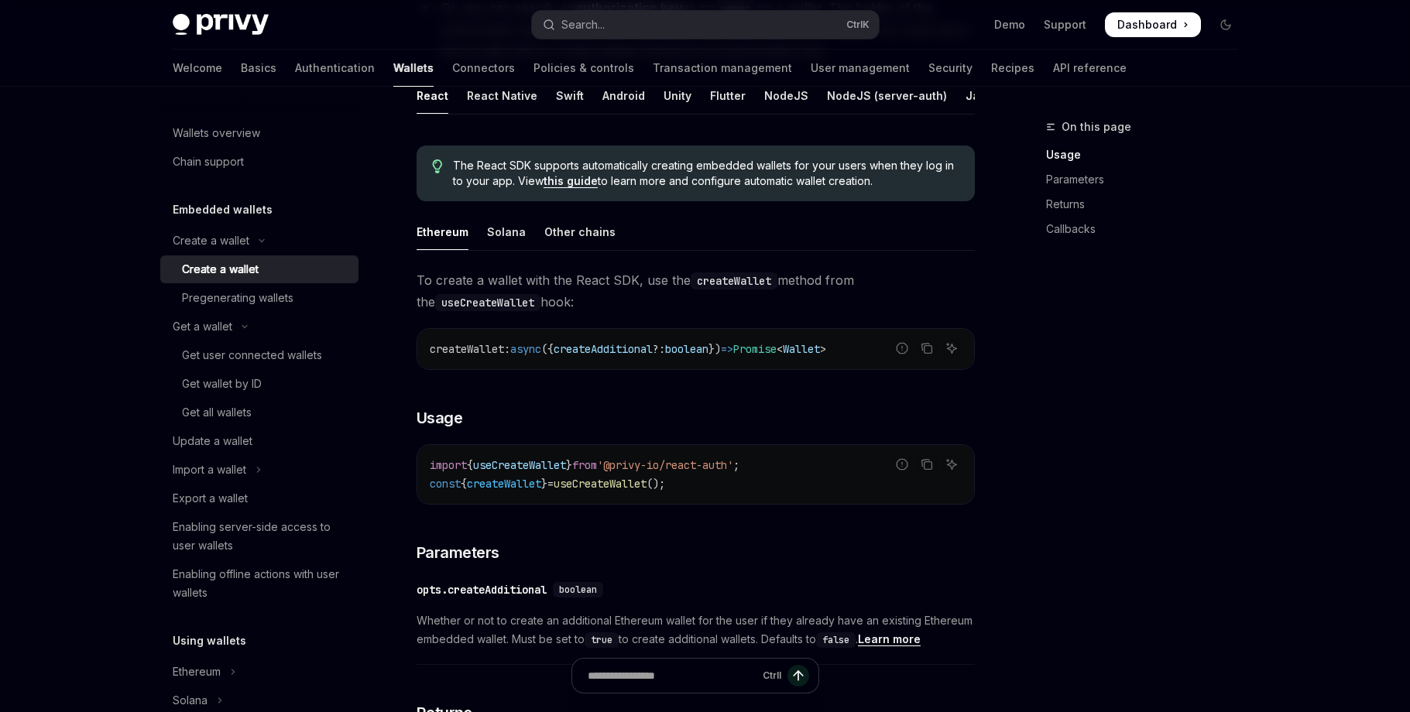
scroll to position [329, 0]
click at [582, 248] on div "Other chains" at bounding box center [579, 231] width 71 height 36
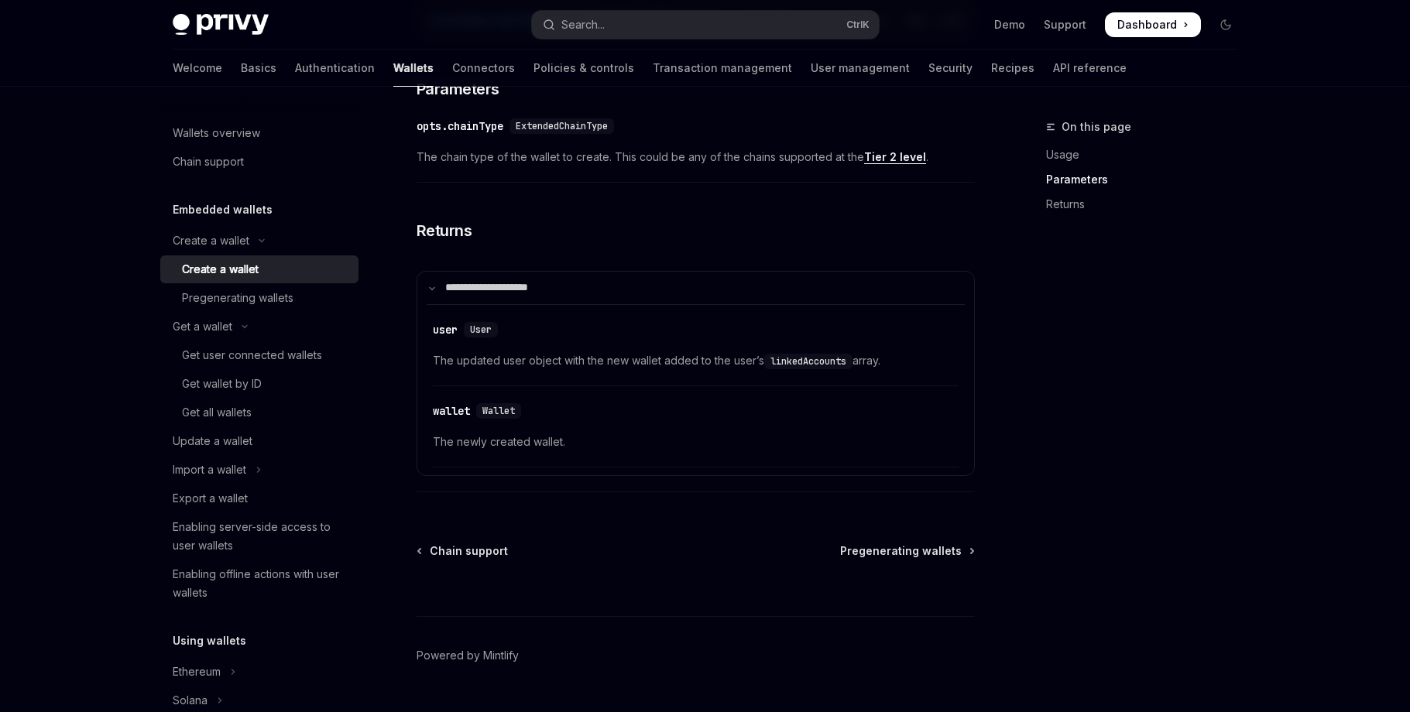
scroll to position [852, 0]
click at [252, 303] on div "Pregenerating wallets" at bounding box center [238, 298] width 112 height 19
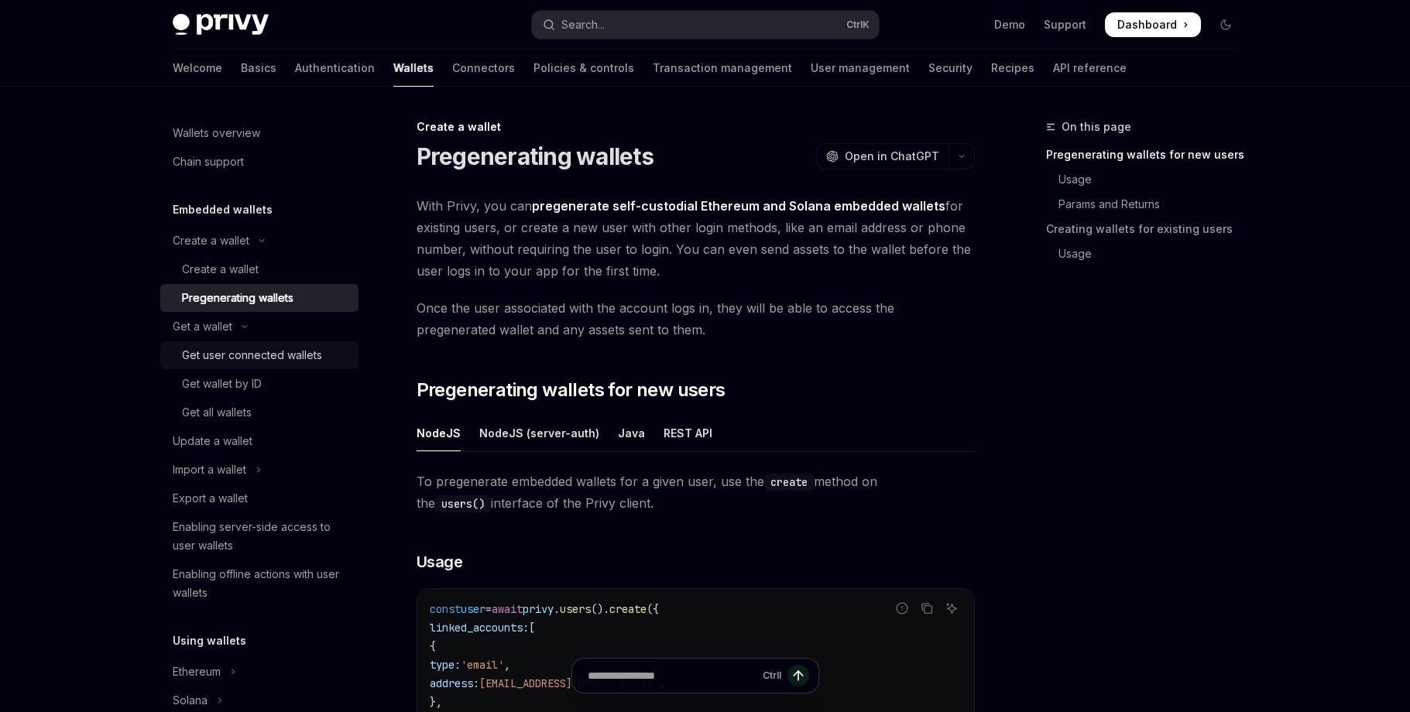
click at [264, 355] on div "Get user connected wallets" at bounding box center [252, 355] width 140 height 19
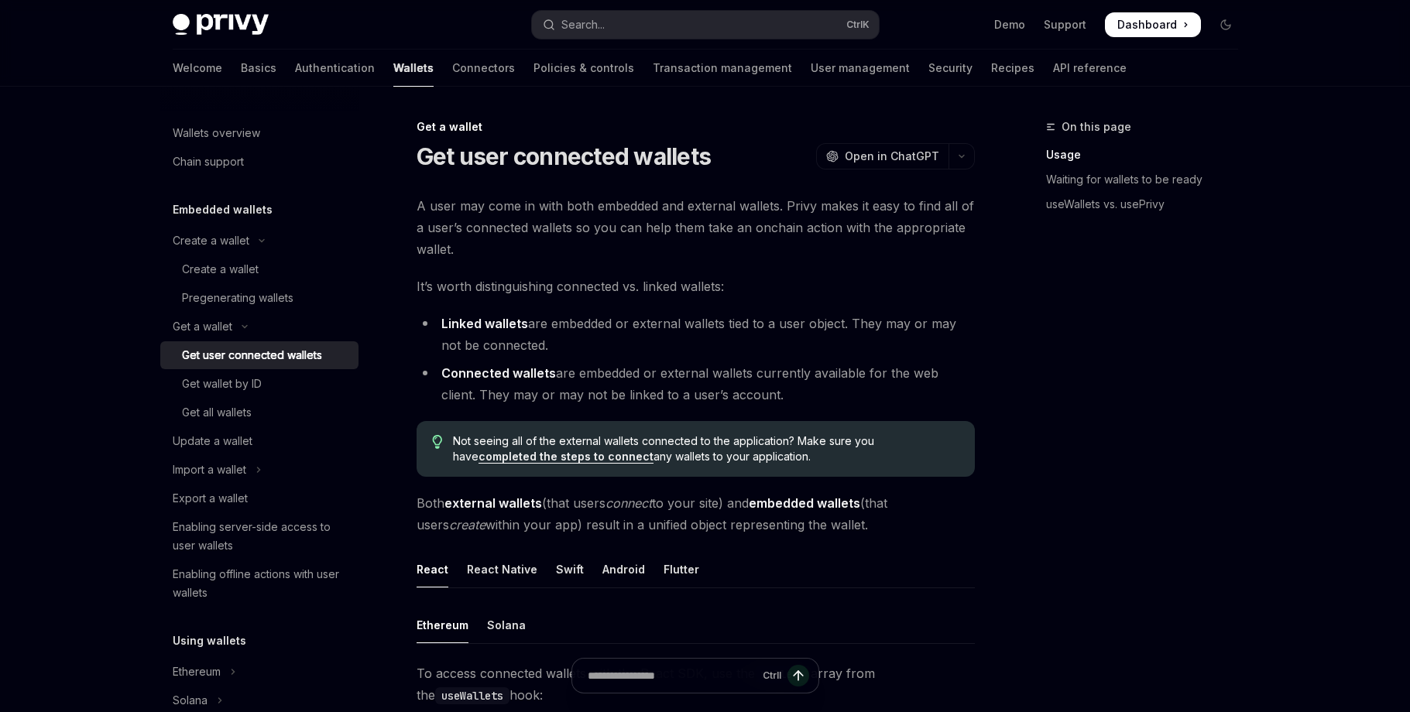
type textarea "*"
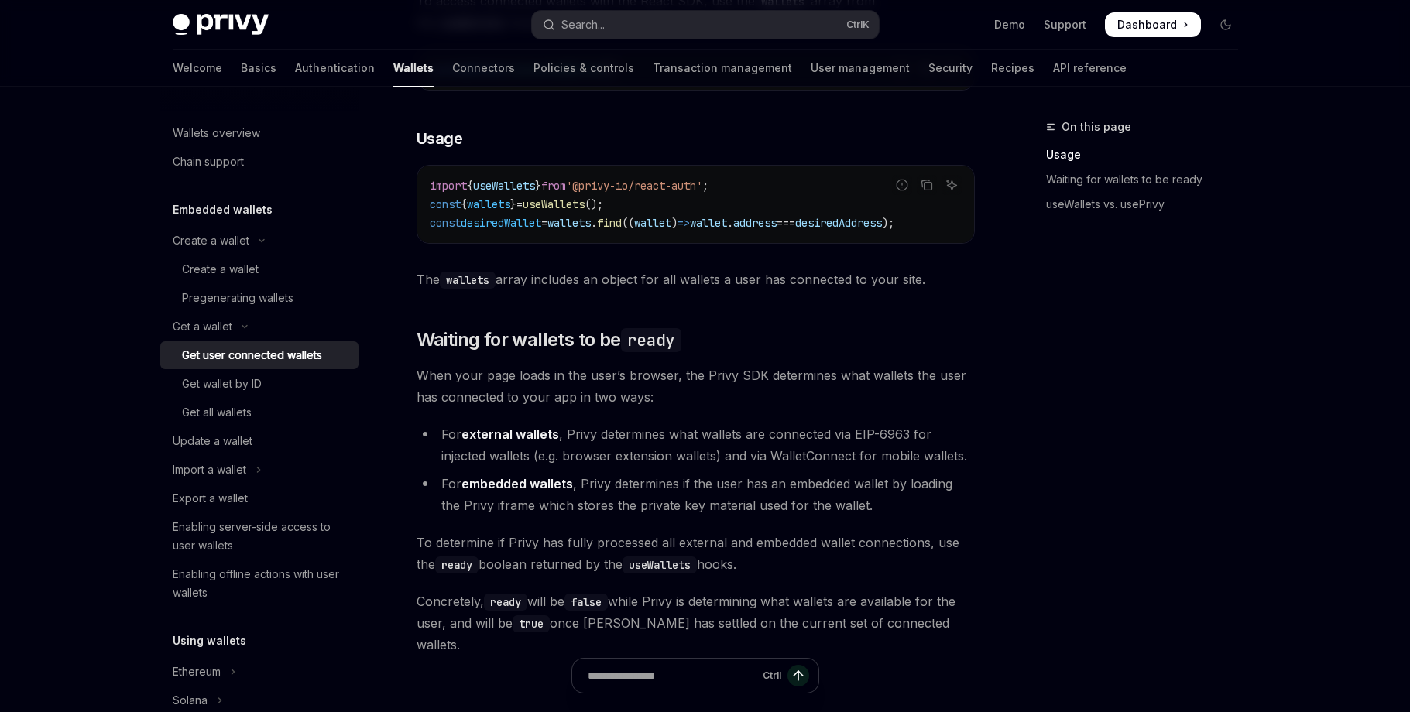
scroll to position [685, 0]
